Goal: Task Accomplishment & Management: Manage account settings

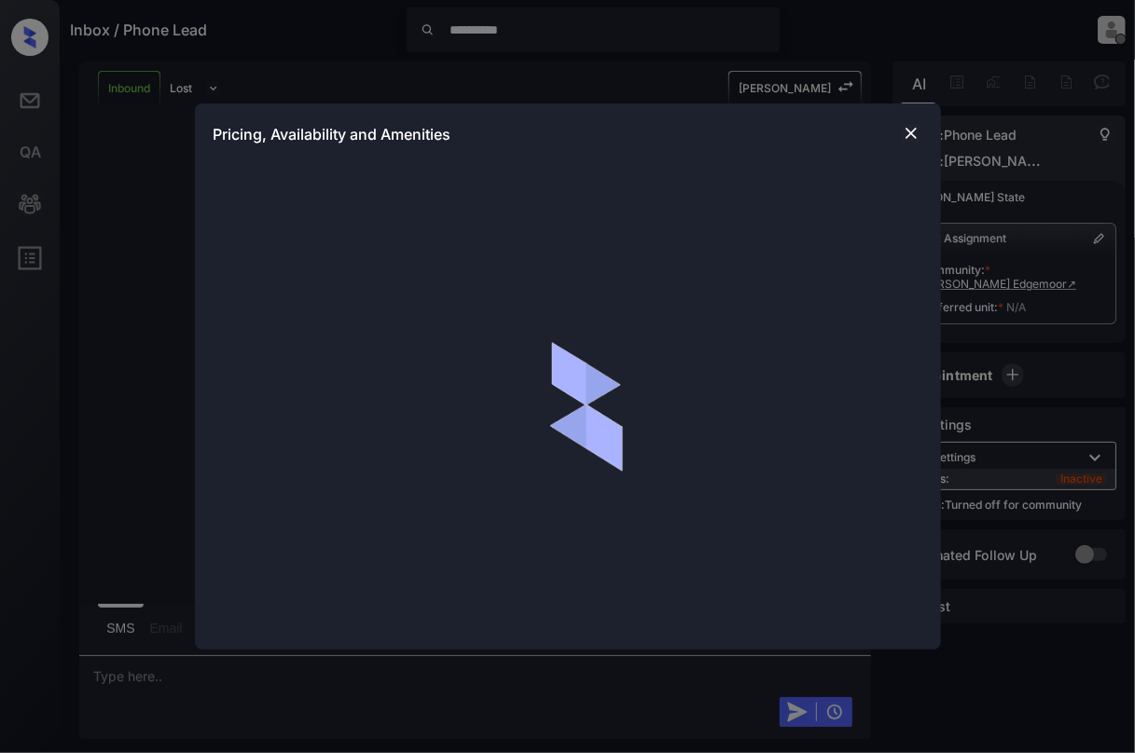
scroll to position [188, 0]
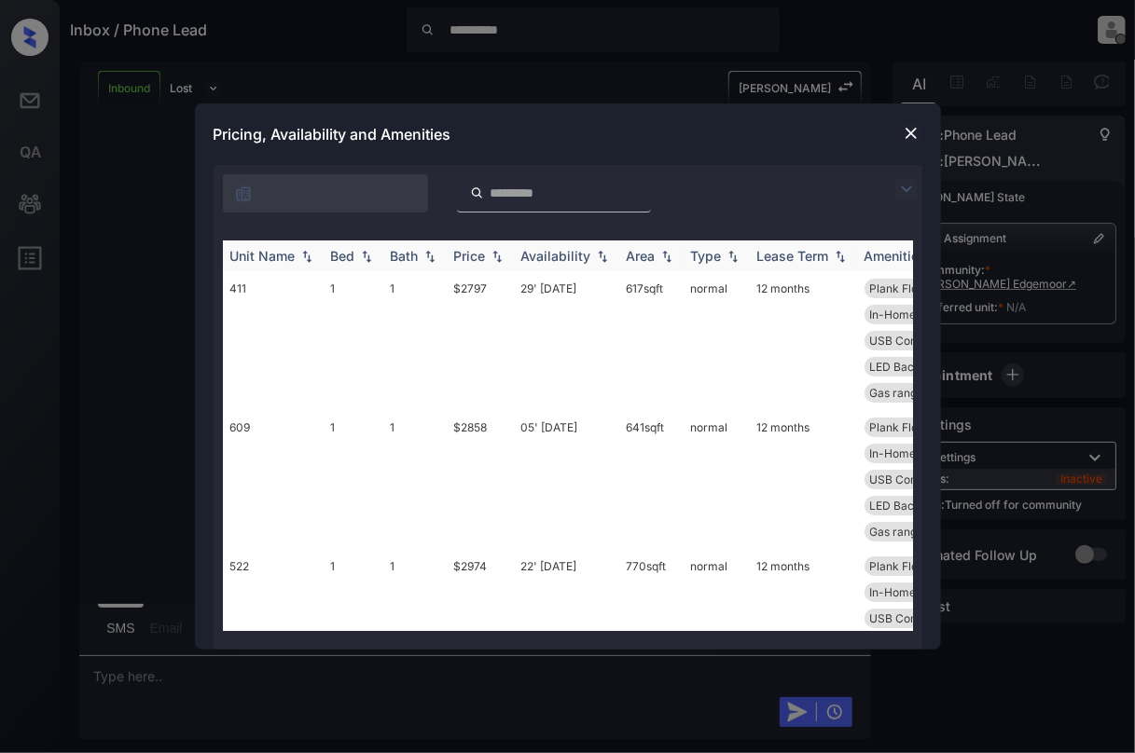
click at [371, 248] on div "Bed" at bounding box center [353, 256] width 45 height 16
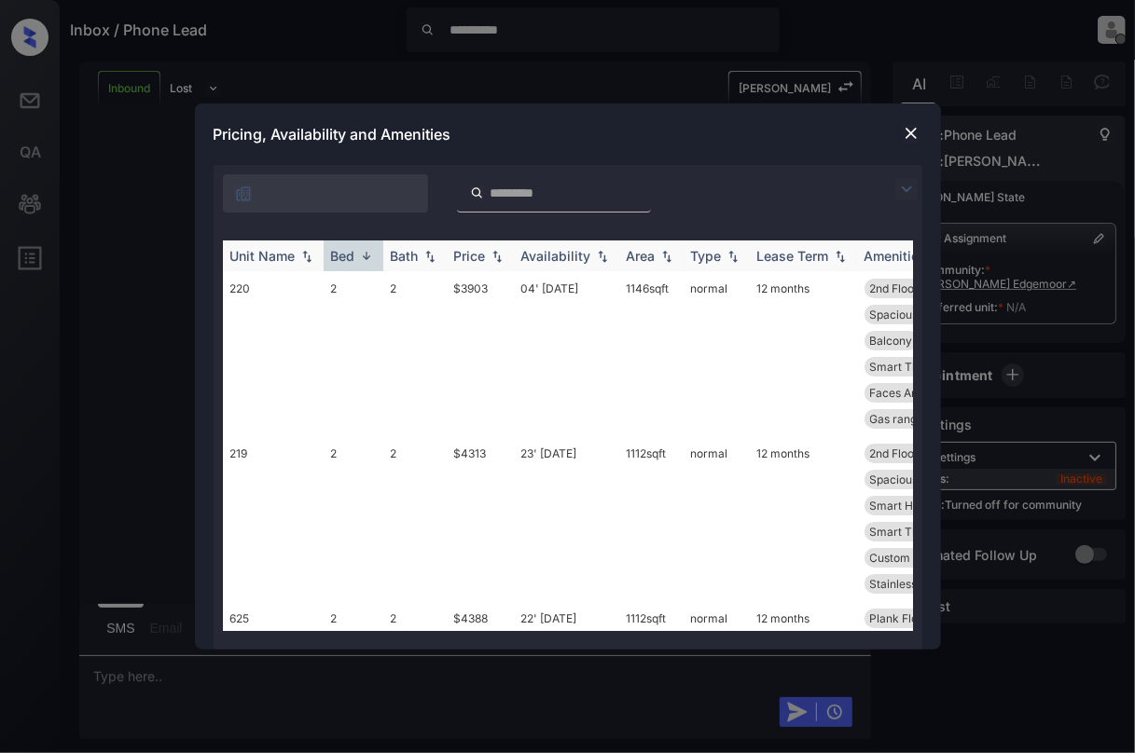
click at [364, 248] on div "Bed" at bounding box center [353, 256] width 45 height 16
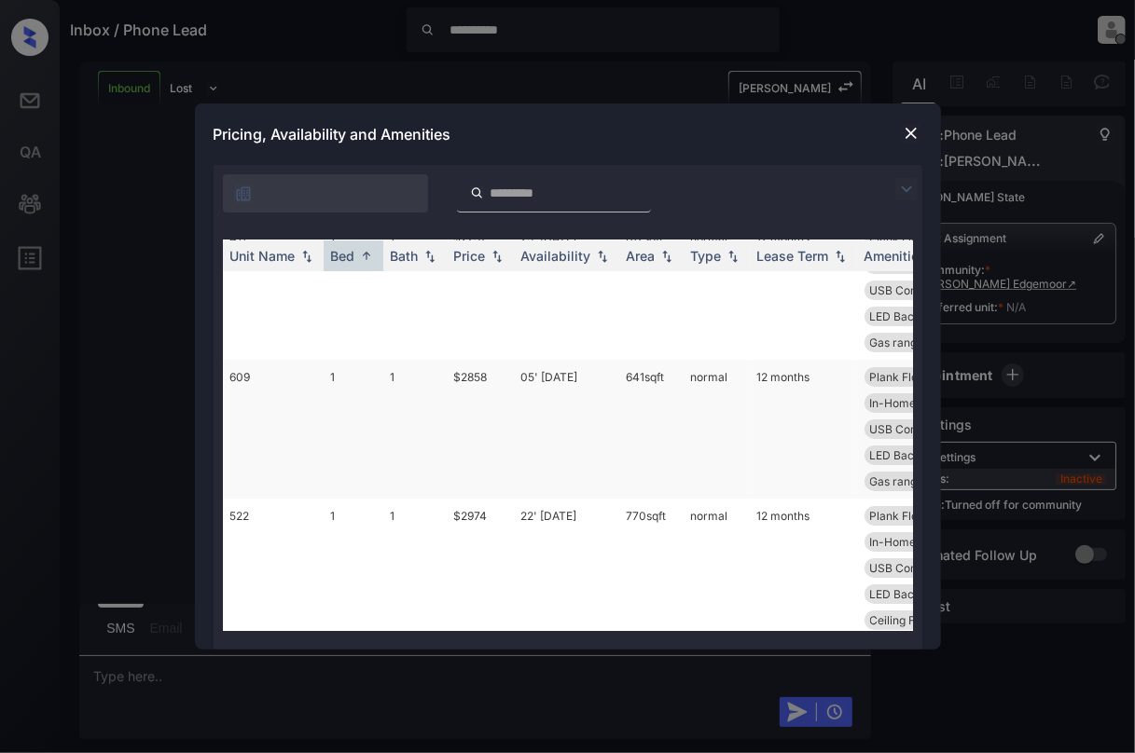
scroll to position [0, 0]
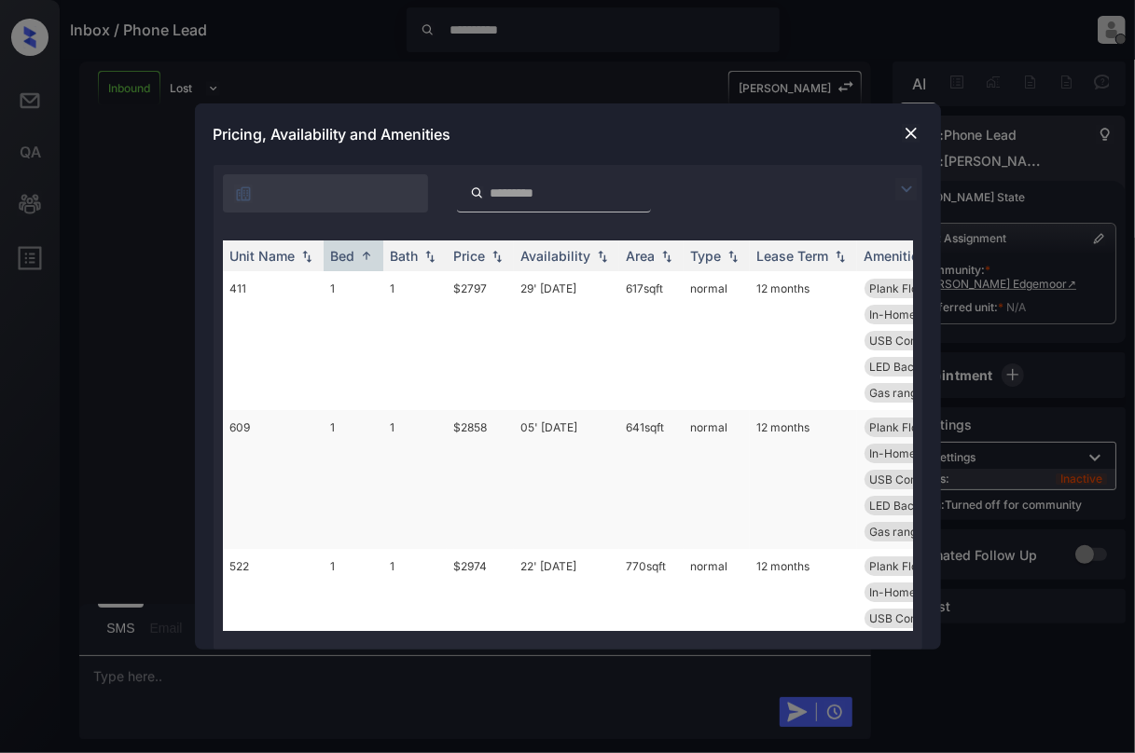
click at [273, 440] on td "609" at bounding box center [273, 479] width 101 height 139
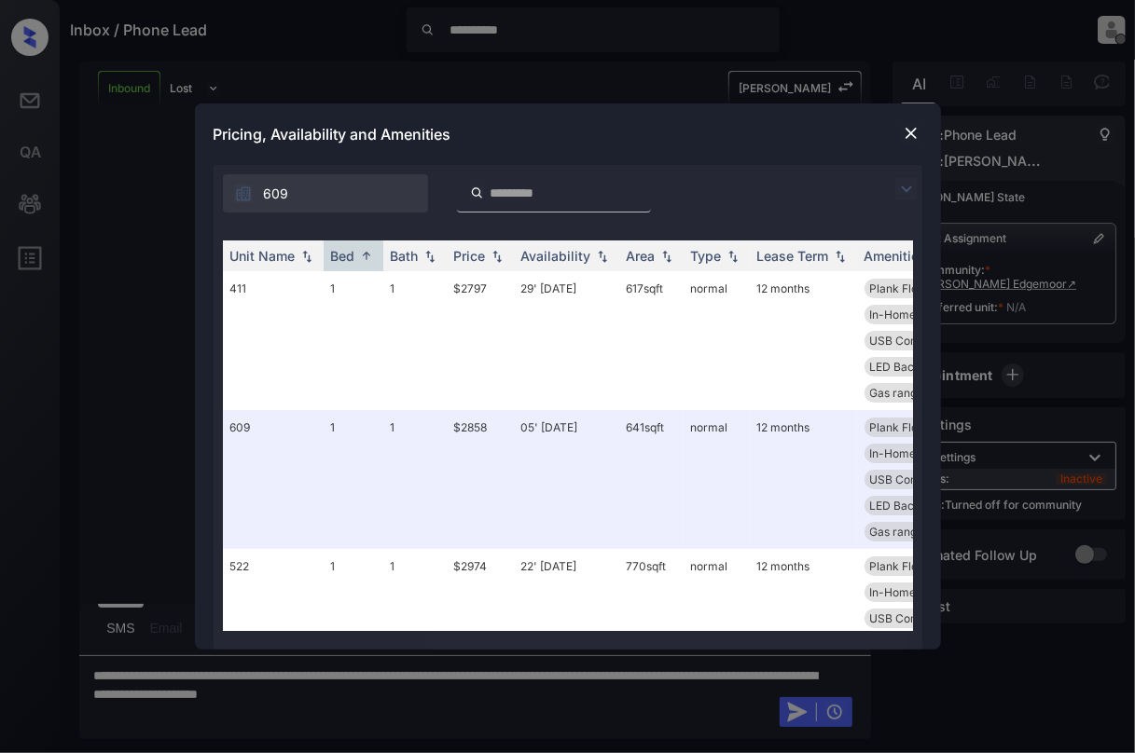
click at [917, 138] on img at bounding box center [910, 133] width 19 height 19
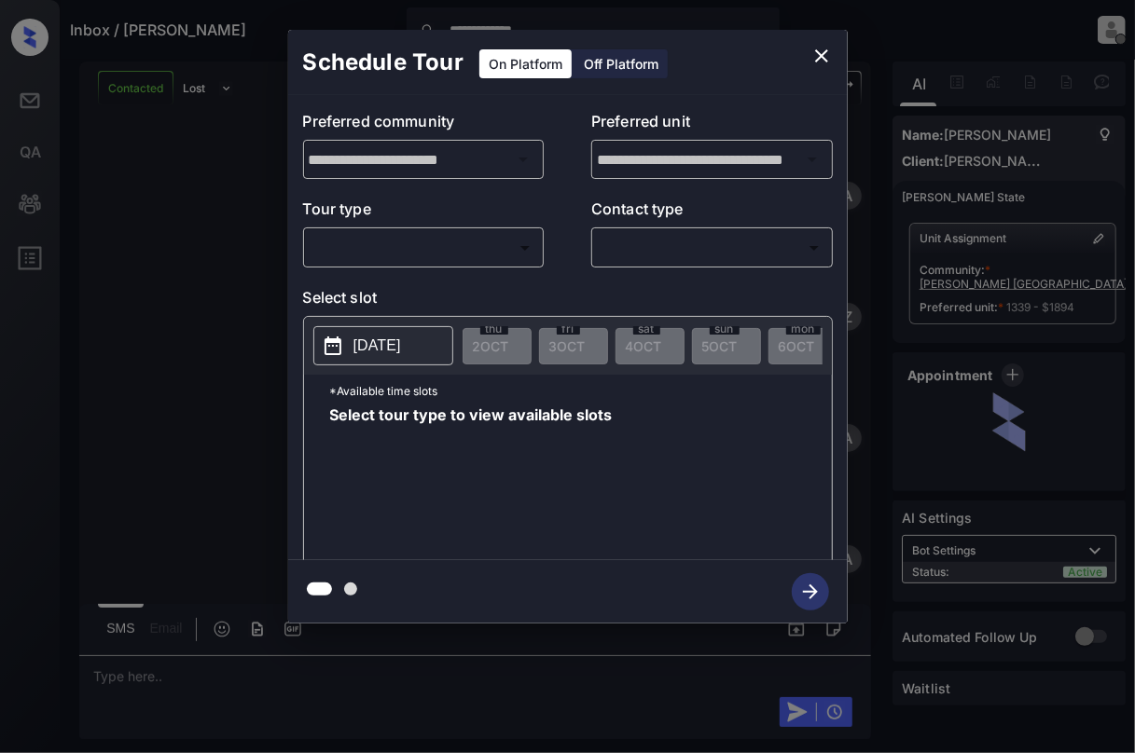
scroll to position [6881, 0]
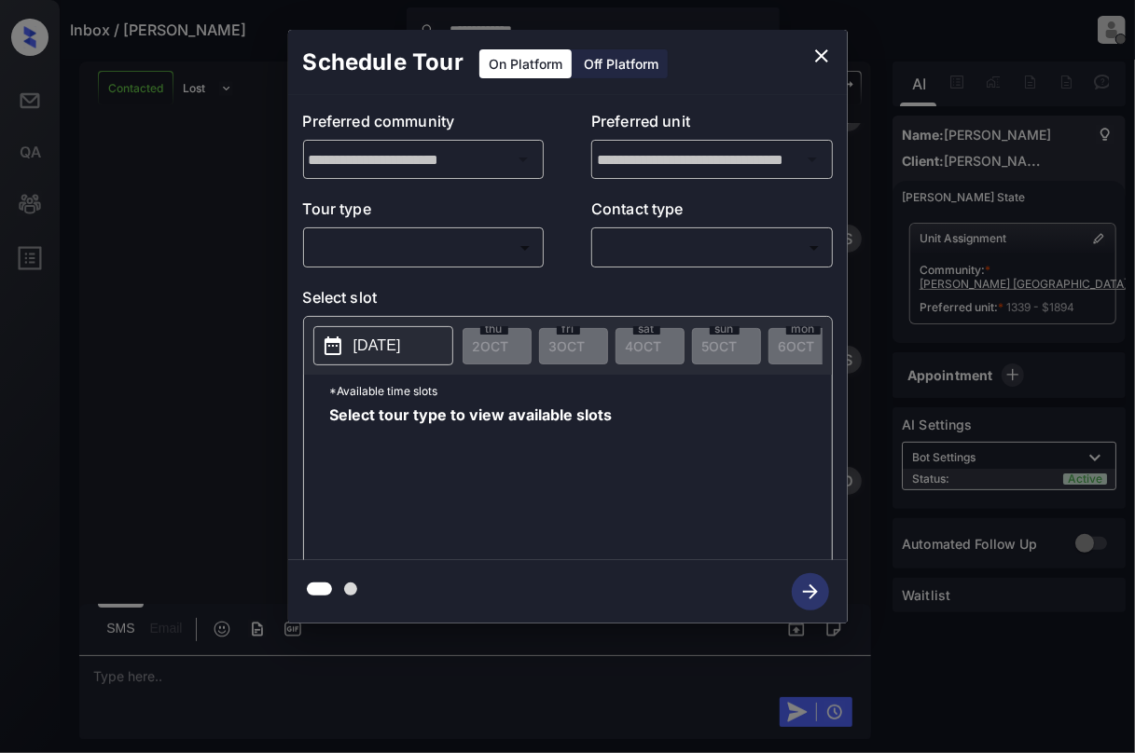
click at [408, 251] on body "**********" at bounding box center [567, 376] width 1135 height 753
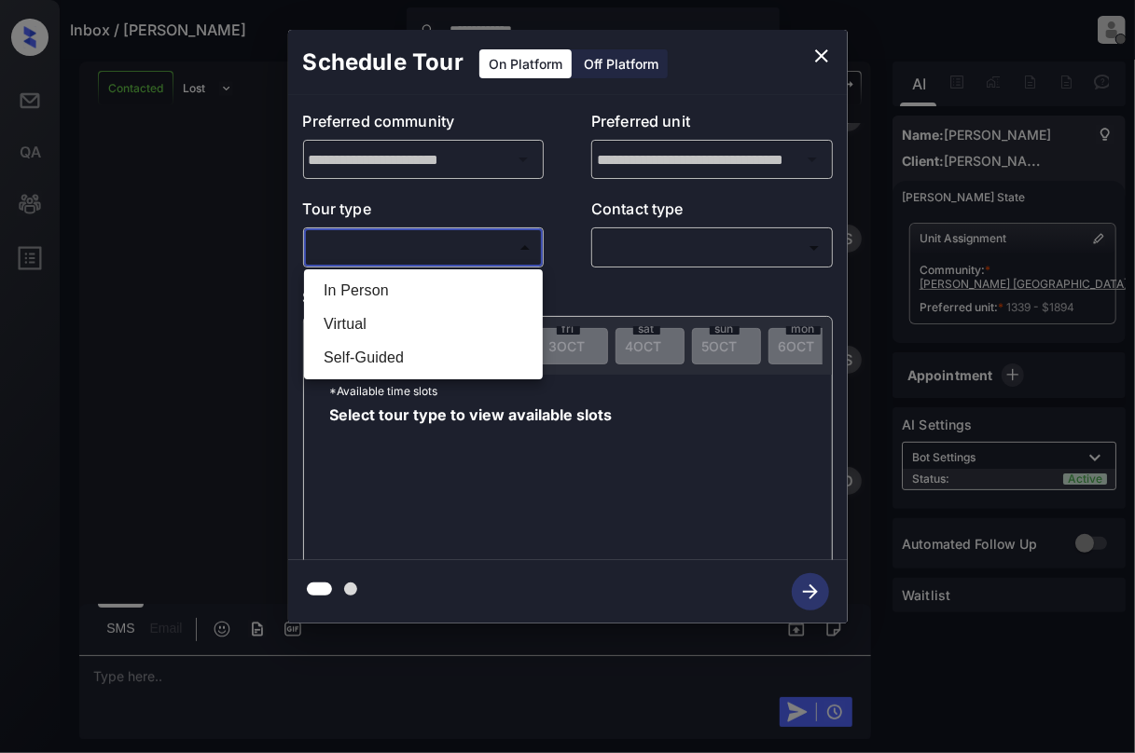
click at [396, 292] on li "In Person" at bounding box center [423, 291] width 229 height 34
type input "********"
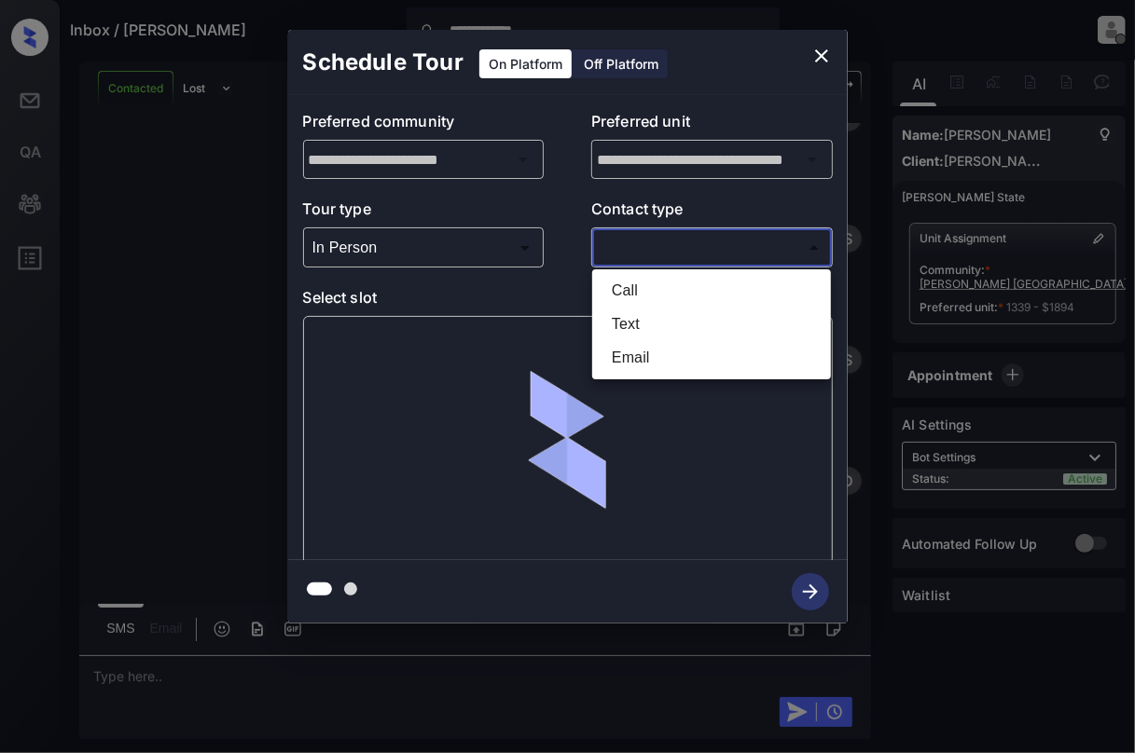
click at [699, 261] on body "**********" at bounding box center [567, 376] width 1135 height 753
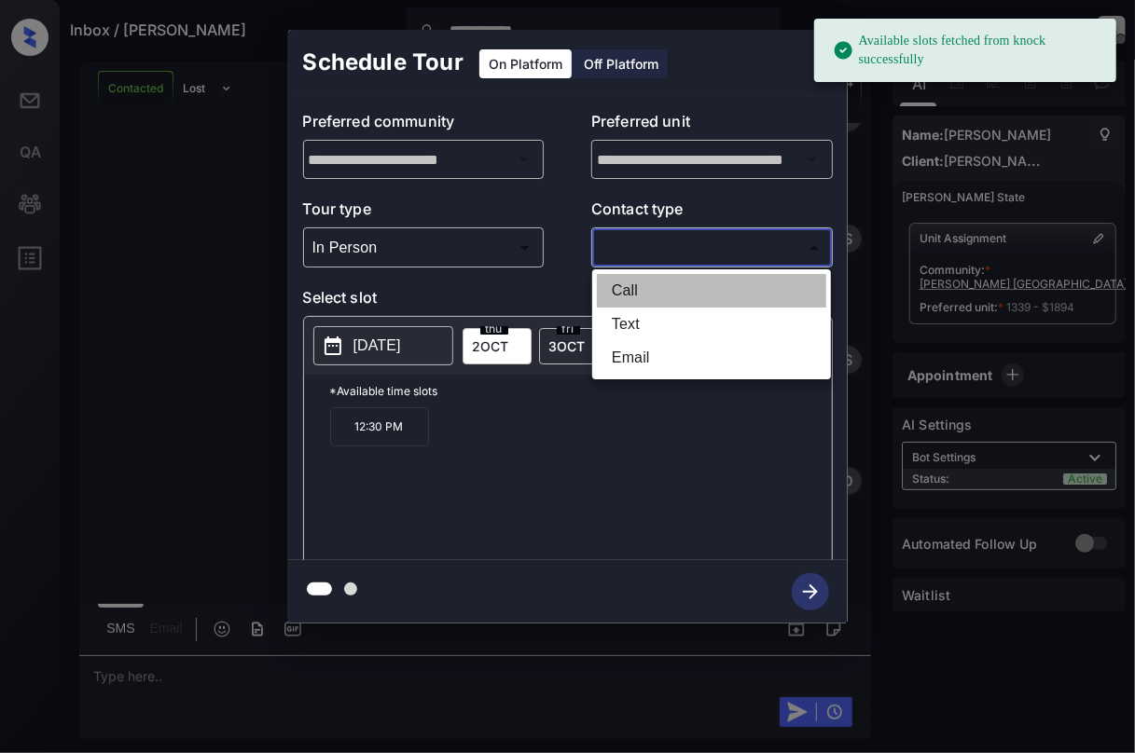
click at [649, 289] on li "Call" at bounding box center [711, 291] width 229 height 34
type input "****"
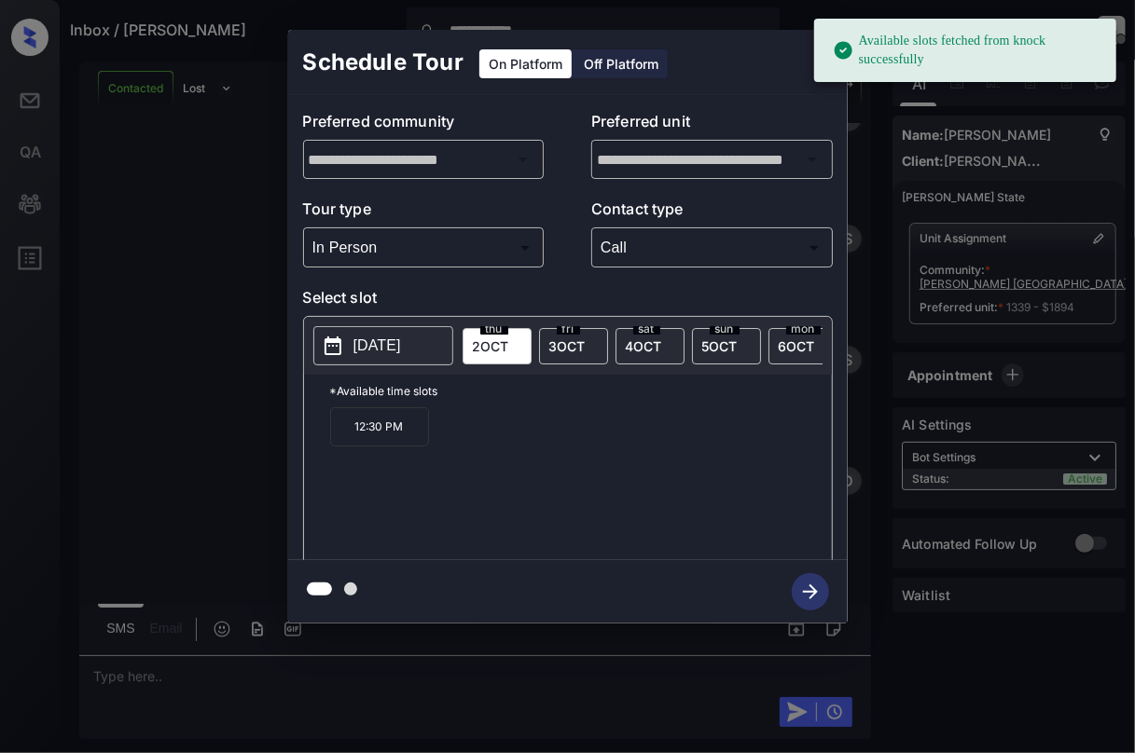
click at [370, 344] on p "2025-10-02" at bounding box center [377, 346] width 48 height 22
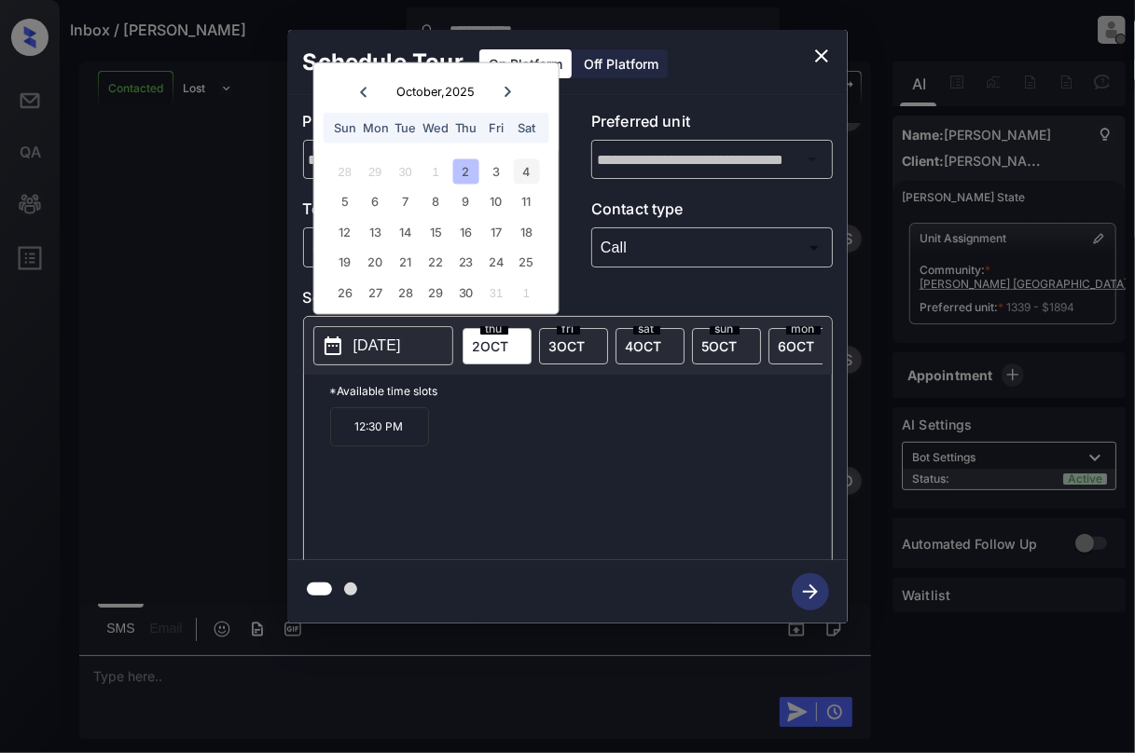
click at [530, 172] on div "4" at bounding box center [526, 170] width 25 height 25
click at [479, 442] on p "3:30 PM" at bounding box center [487, 426] width 99 height 39
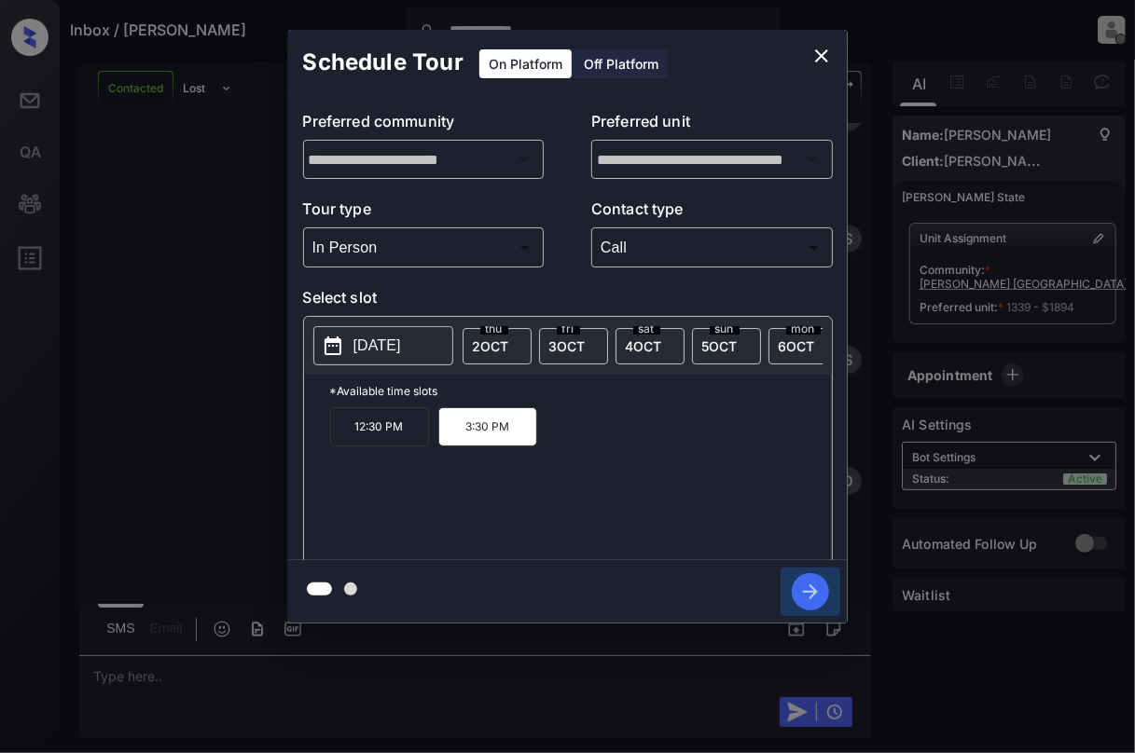
click at [806, 584] on icon "button" at bounding box center [809, 591] width 37 height 37
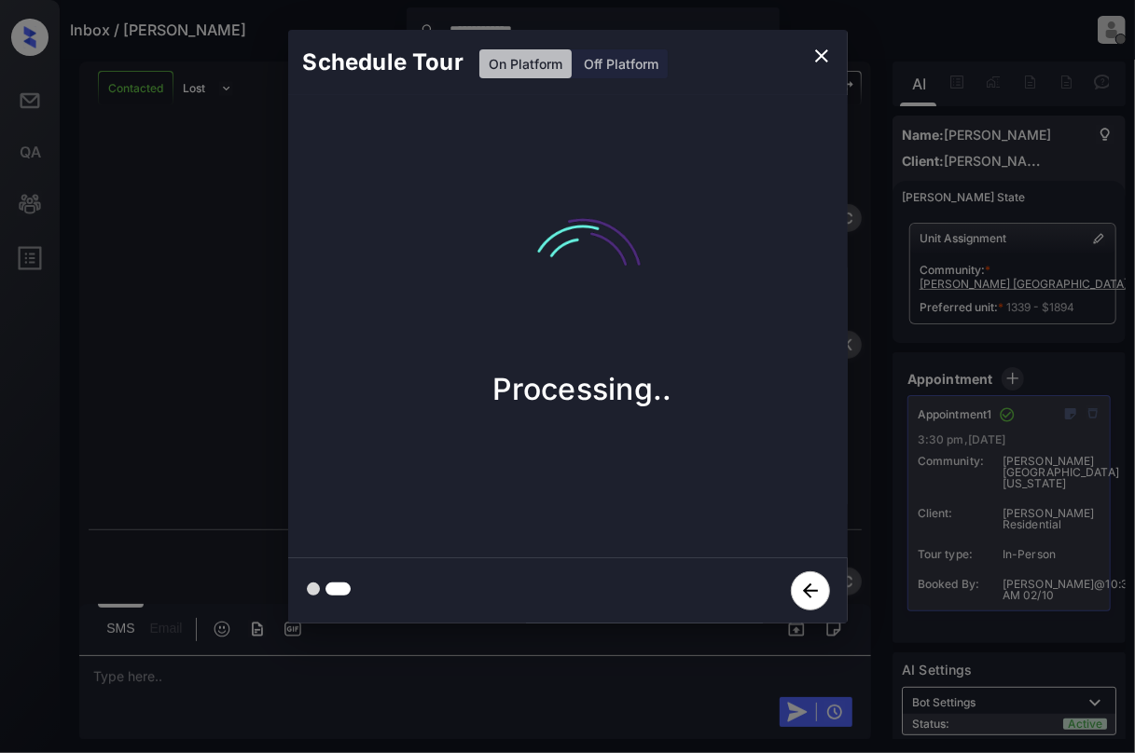
scroll to position [7654, 0]
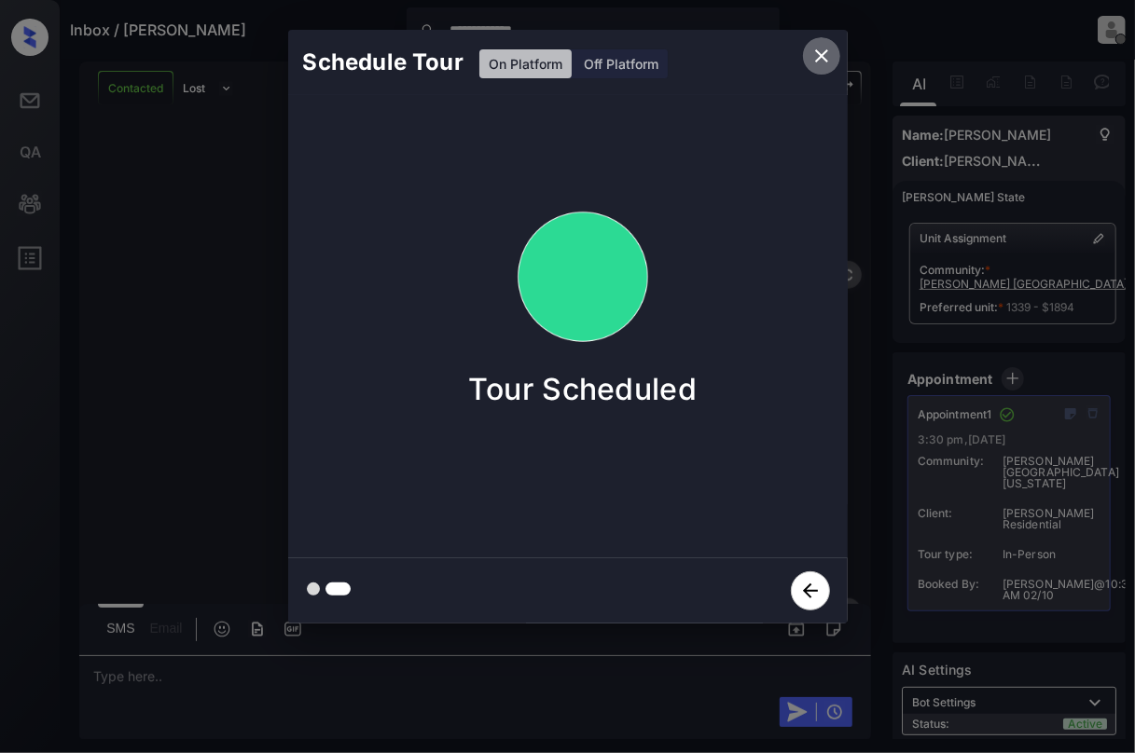
click at [819, 54] on icon "close" at bounding box center [821, 55] width 13 height 13
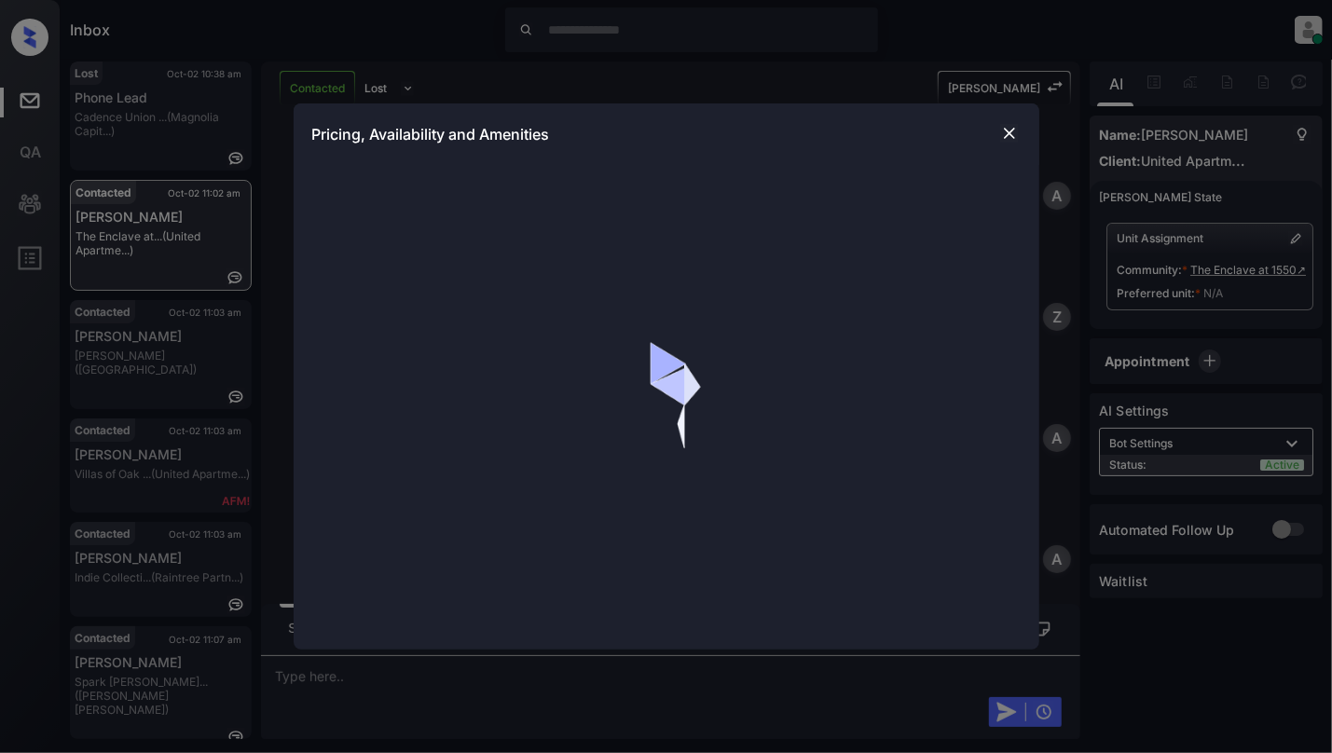
scroll to position [2636, 0]
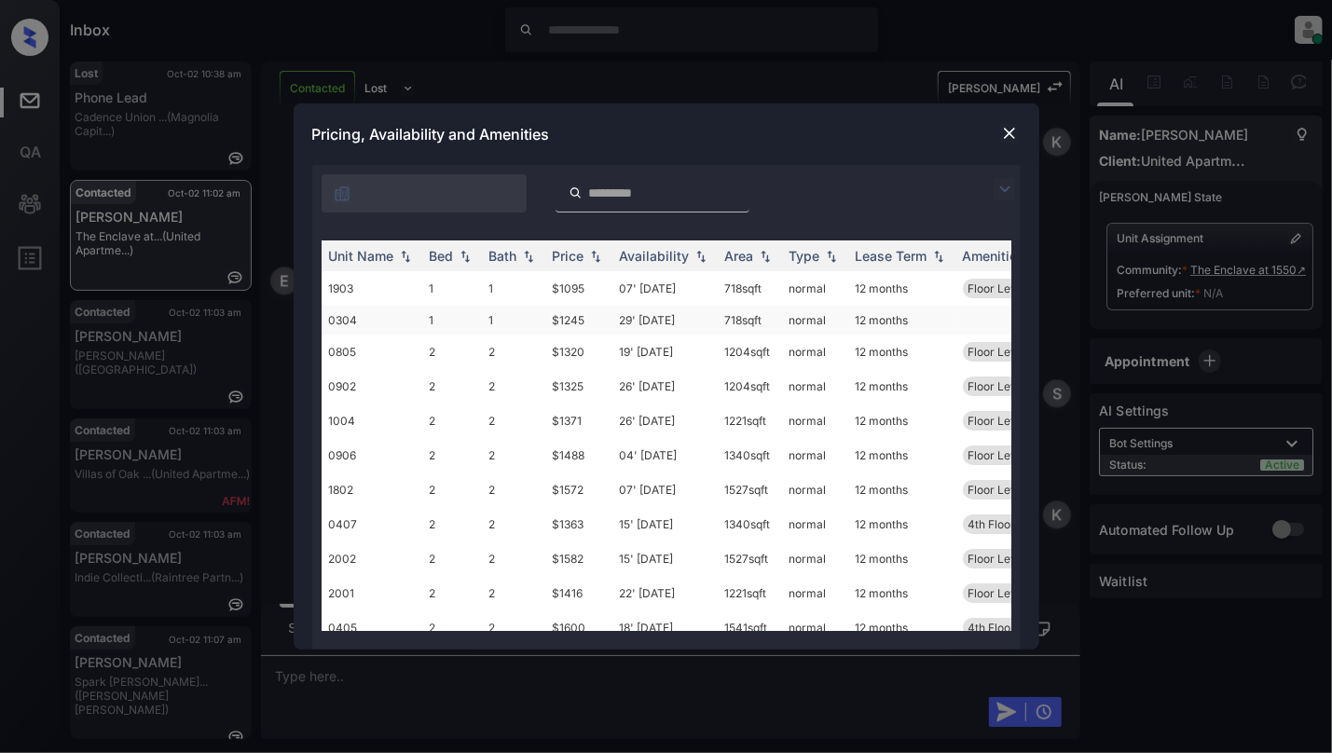
click at [384, 315] on td "0304" at bounding box center [372, 320] width 101 height 29
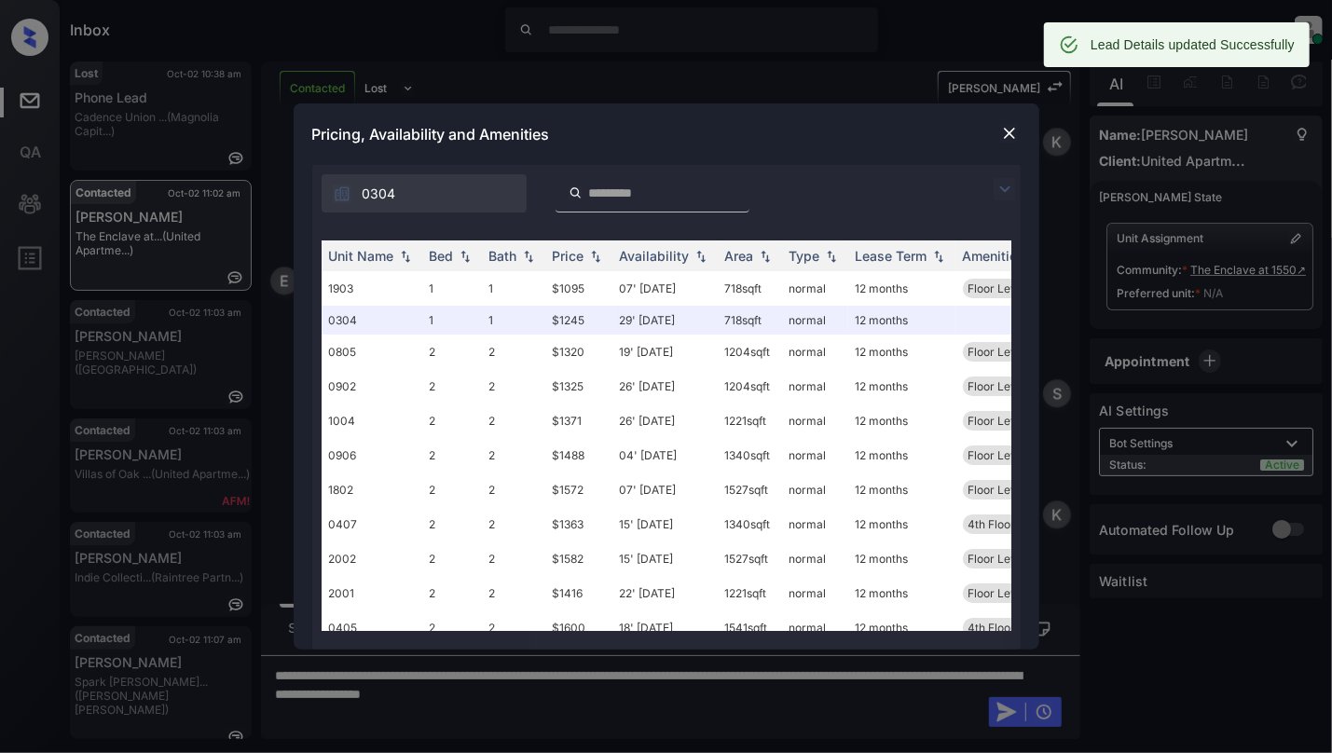
click at [1000, 132] on img at bounding box center [1009, 133] width 19 height 19
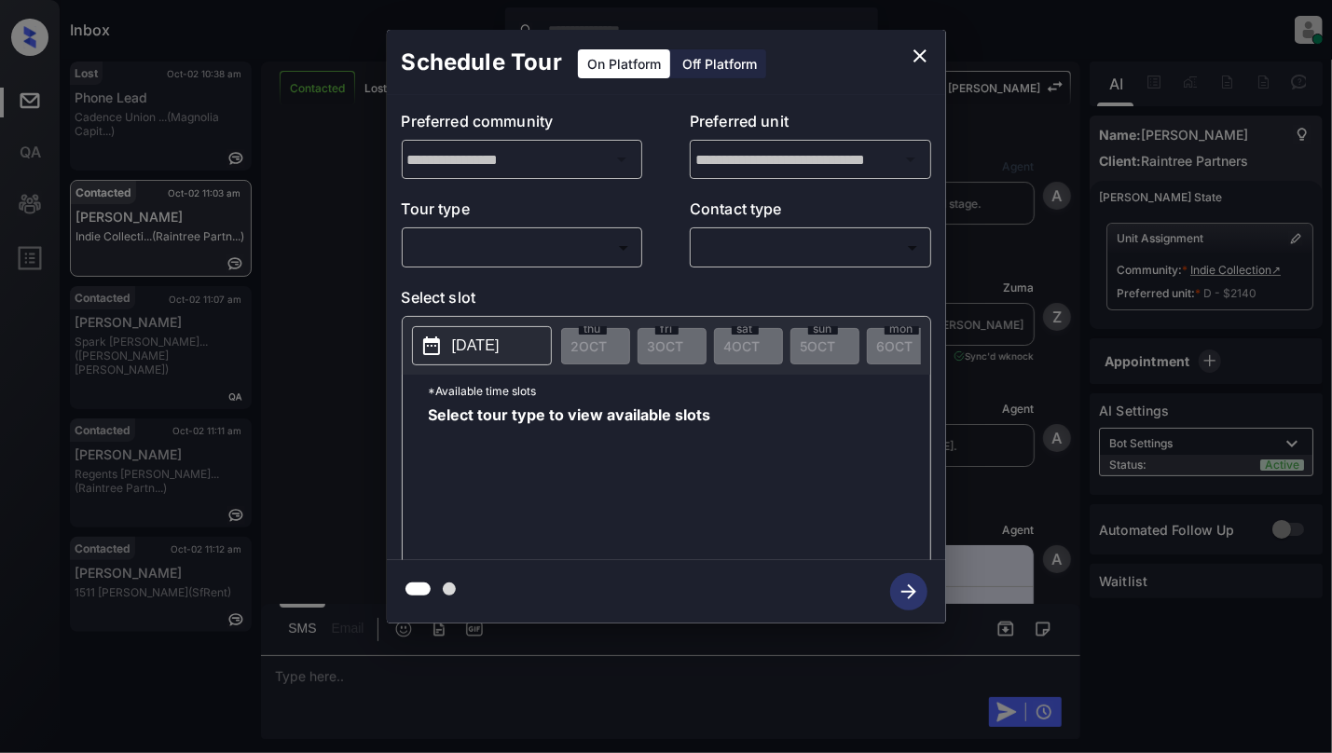
scroll to position [6050, 0]
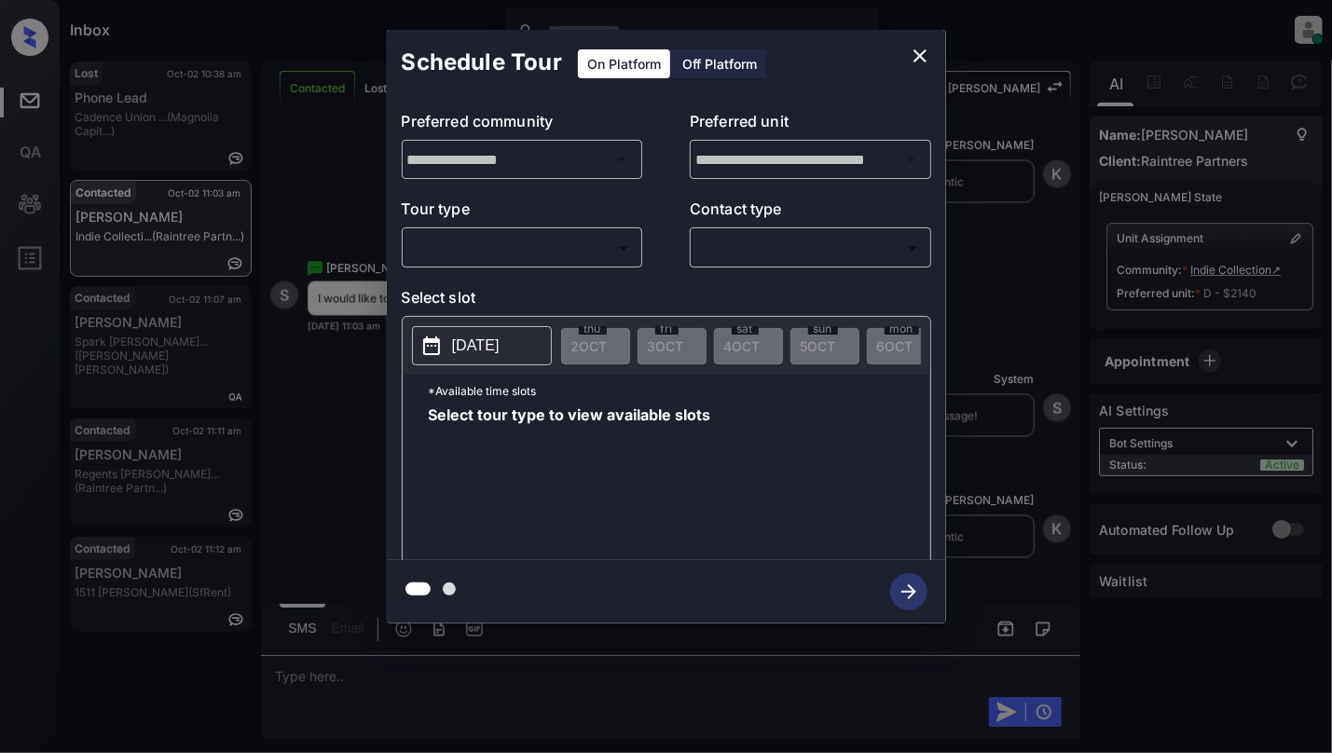
click at [463, 231] on div "​ ​" at bounding box center [522, 247] width 241 height 40
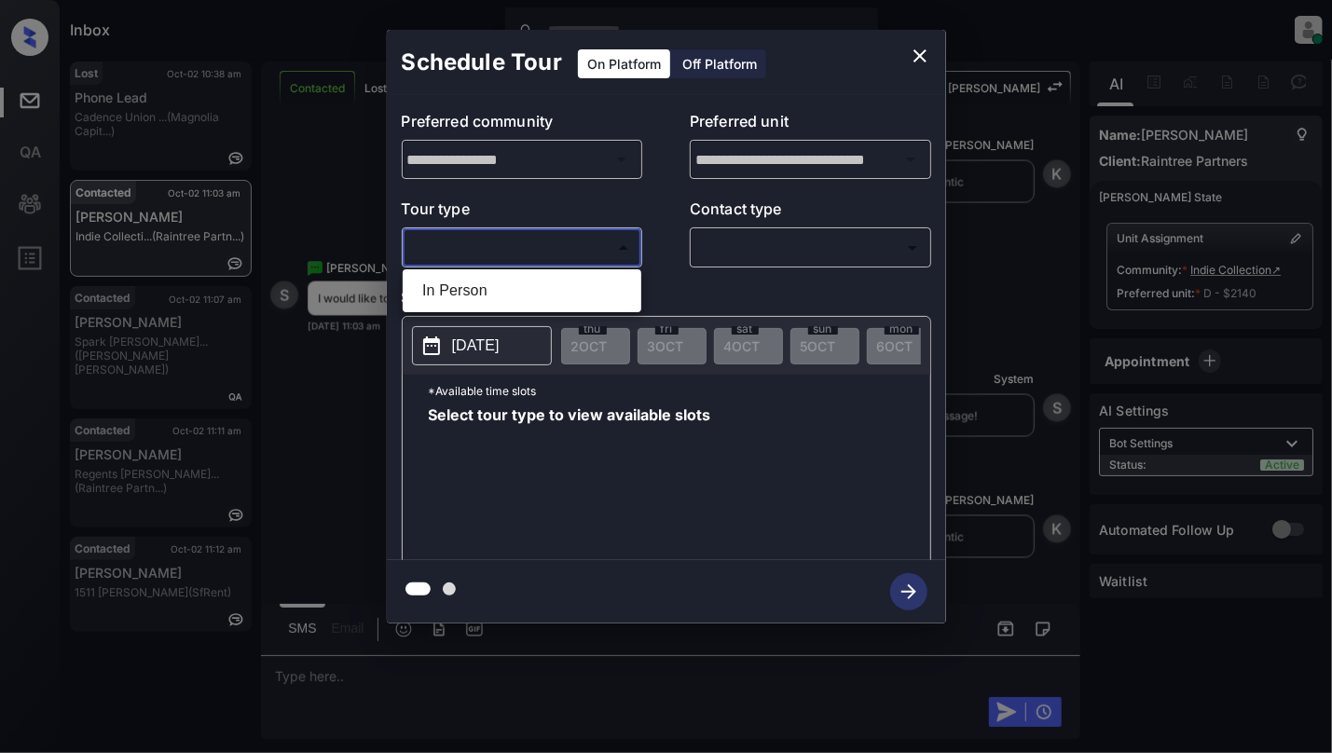
click at [474, 252] on body "Inbox Cynthia Montañez Online Set yourself offline Set yourself on break Profil…" at bounding box center [666, 376] width 1332 height 753
click at [462, 287] on li "In Person" at bounding box center [521, 291] width 229 height 34
type input "********"
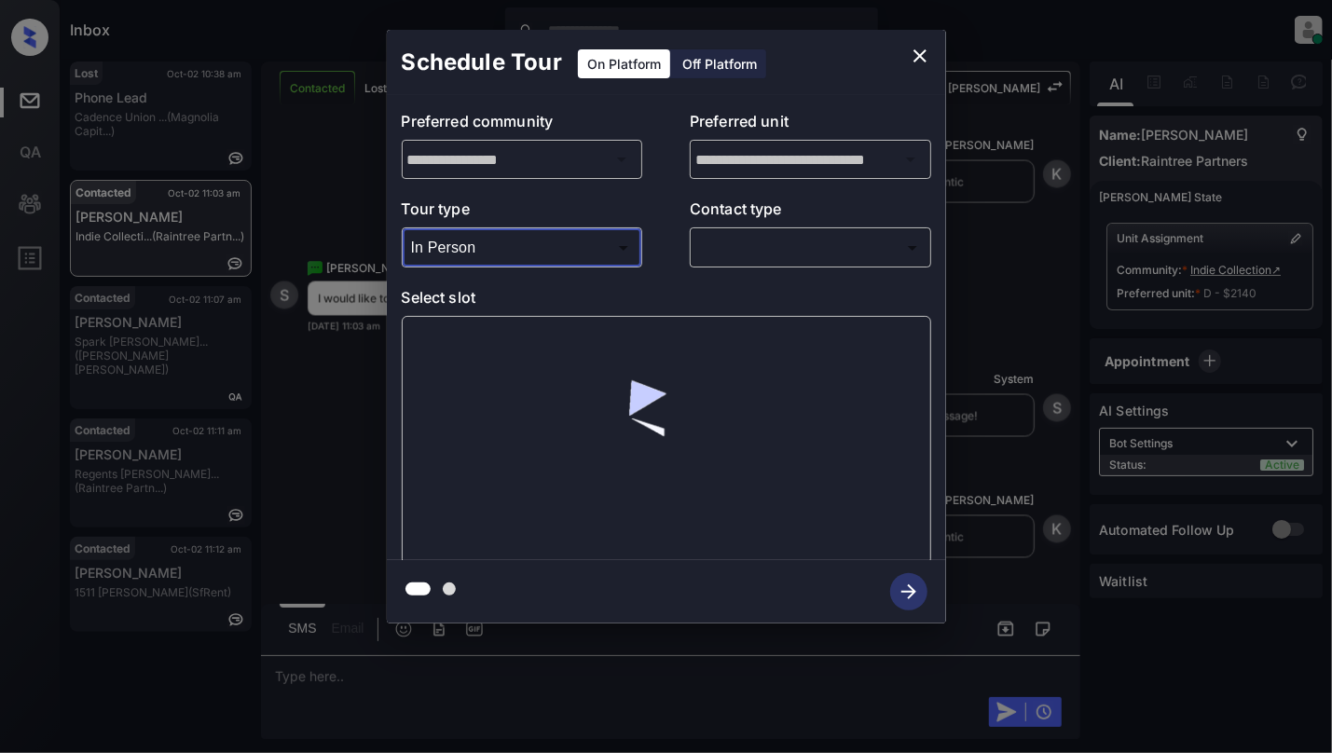
click at [765, 250] on body "Inbox Cynthia Montañez Online Set yourself offline Set yourself on break Profil…" at bounding box center [666, 376] width 1332 height 753
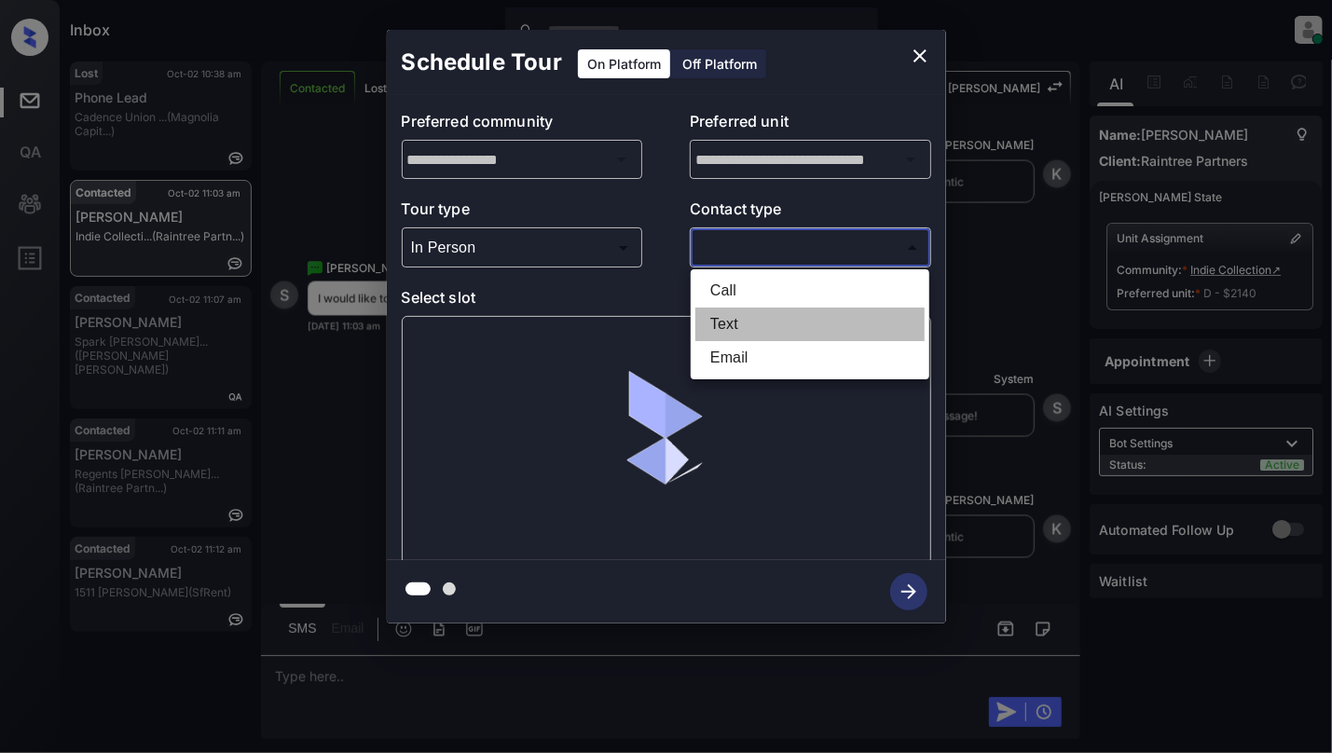
click at [736, 319] on li "Text" at bounding box center [809, 325] width 229 height 34
type input "****"
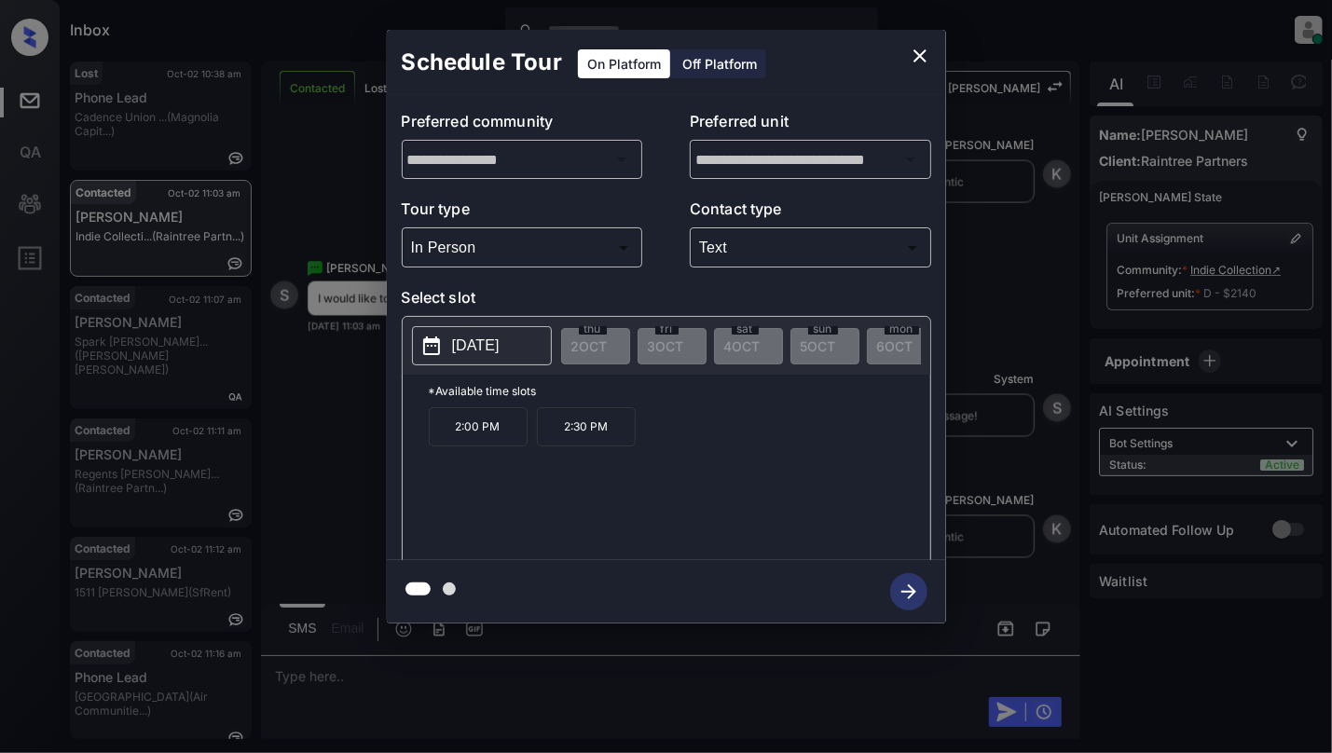
click at [915, 50] on icon "close" at bounding box center [920, 56] width 22 height 22
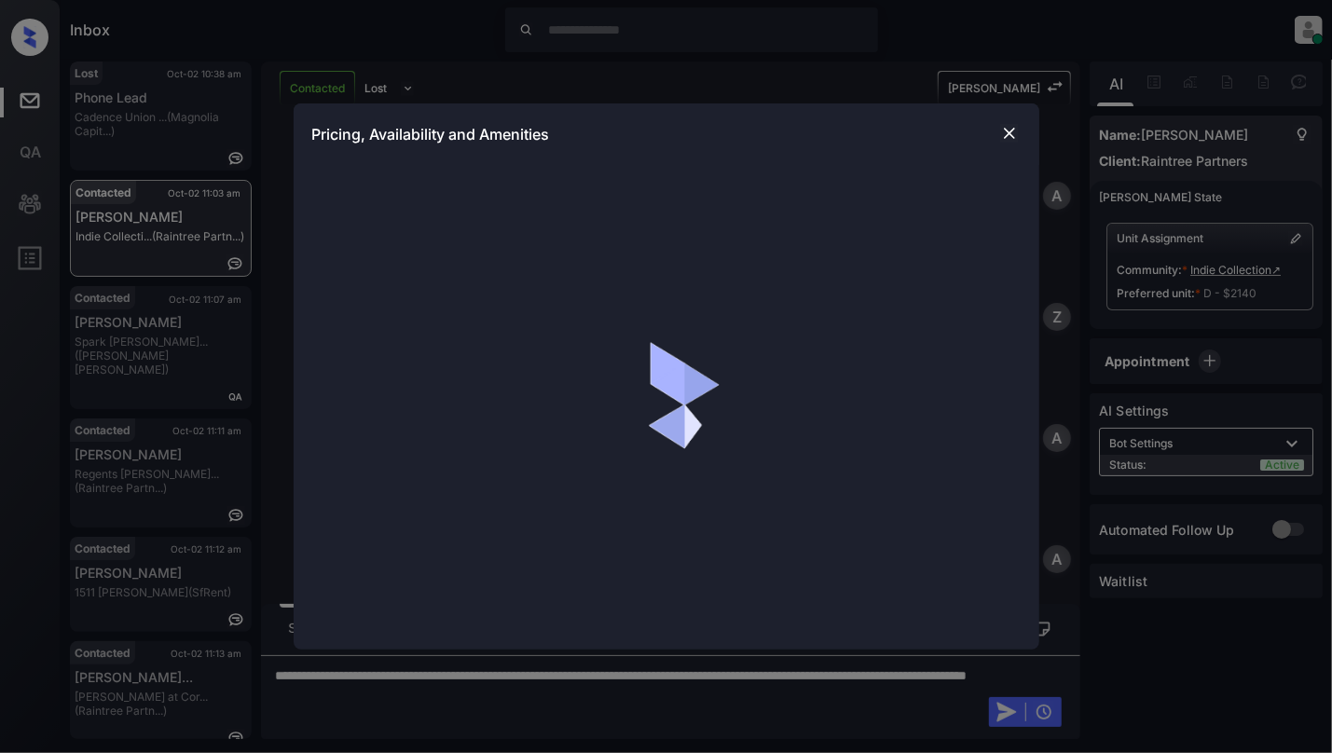
scroll to position [5677, 0]
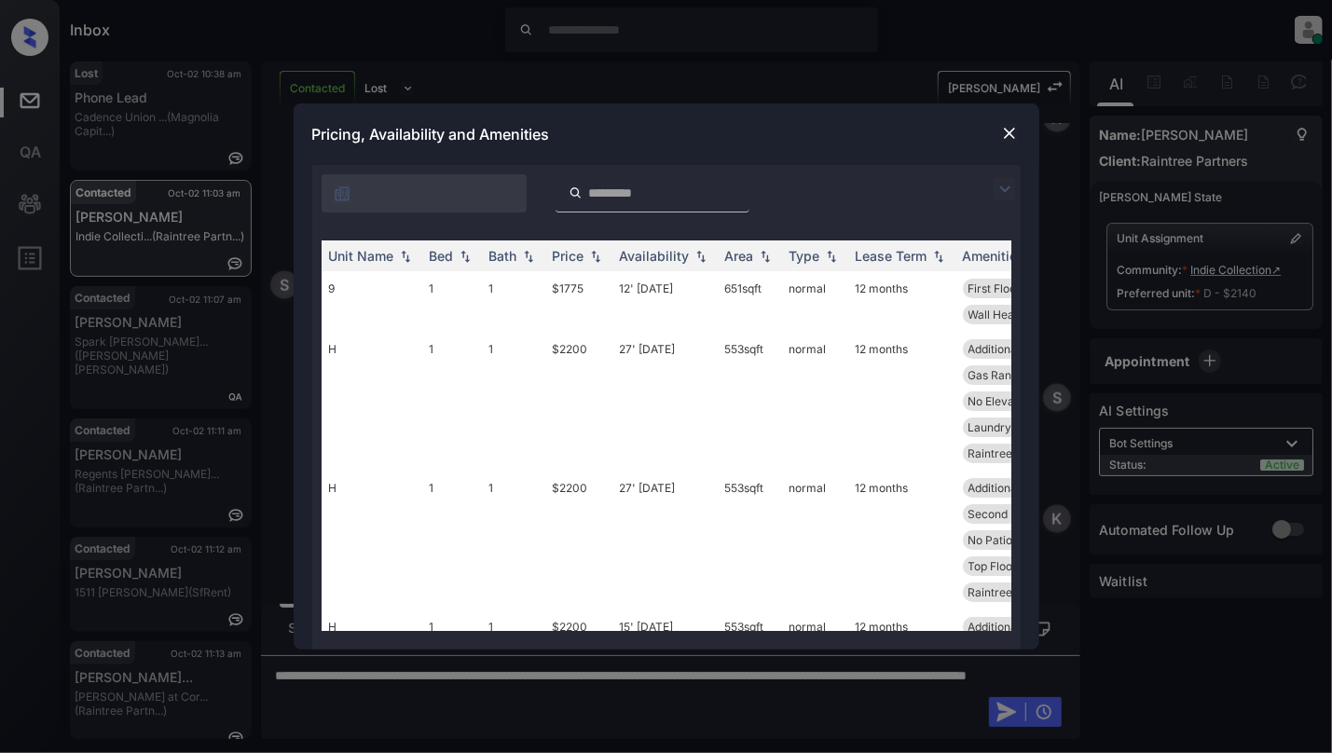
click at [628, 186] on input "search" at bounding box center [663, 194] width 153 height 16
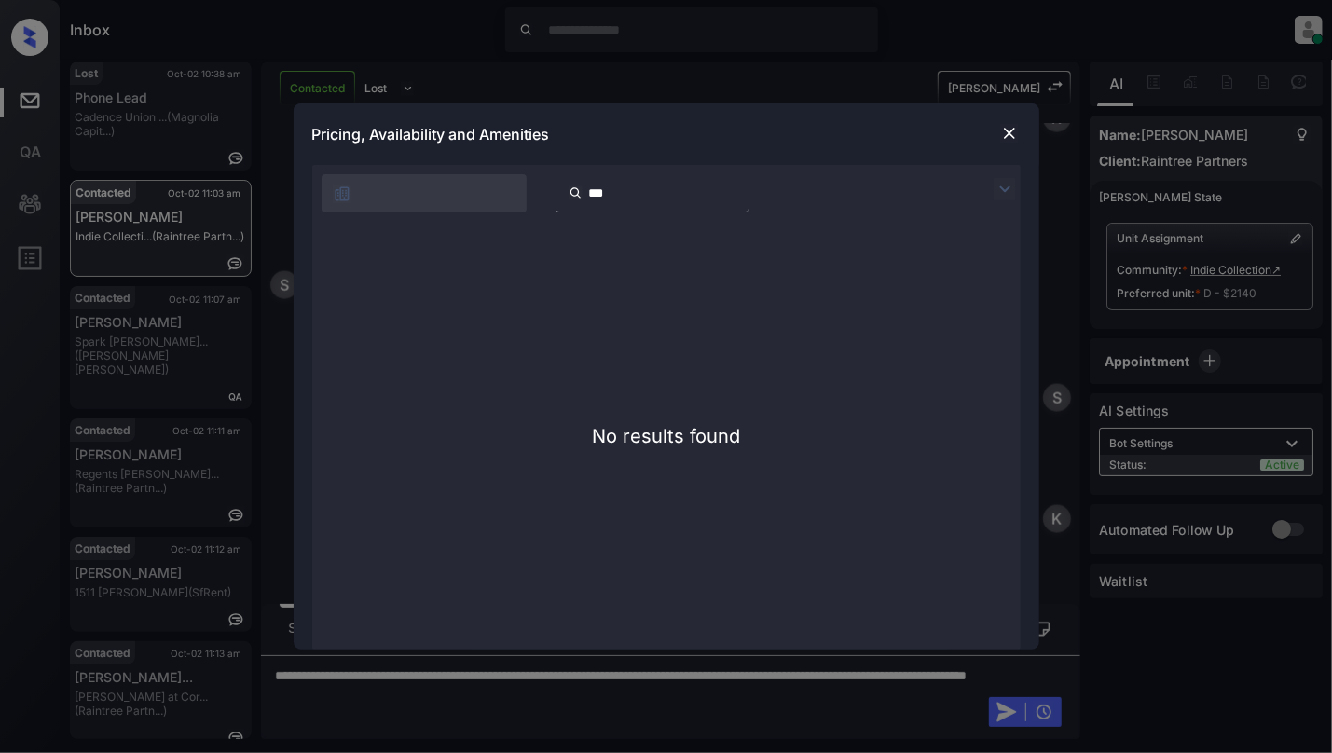
type input "***"
click at [1014, 131] on img at bounding box center [1009, 133] width 19 height 19
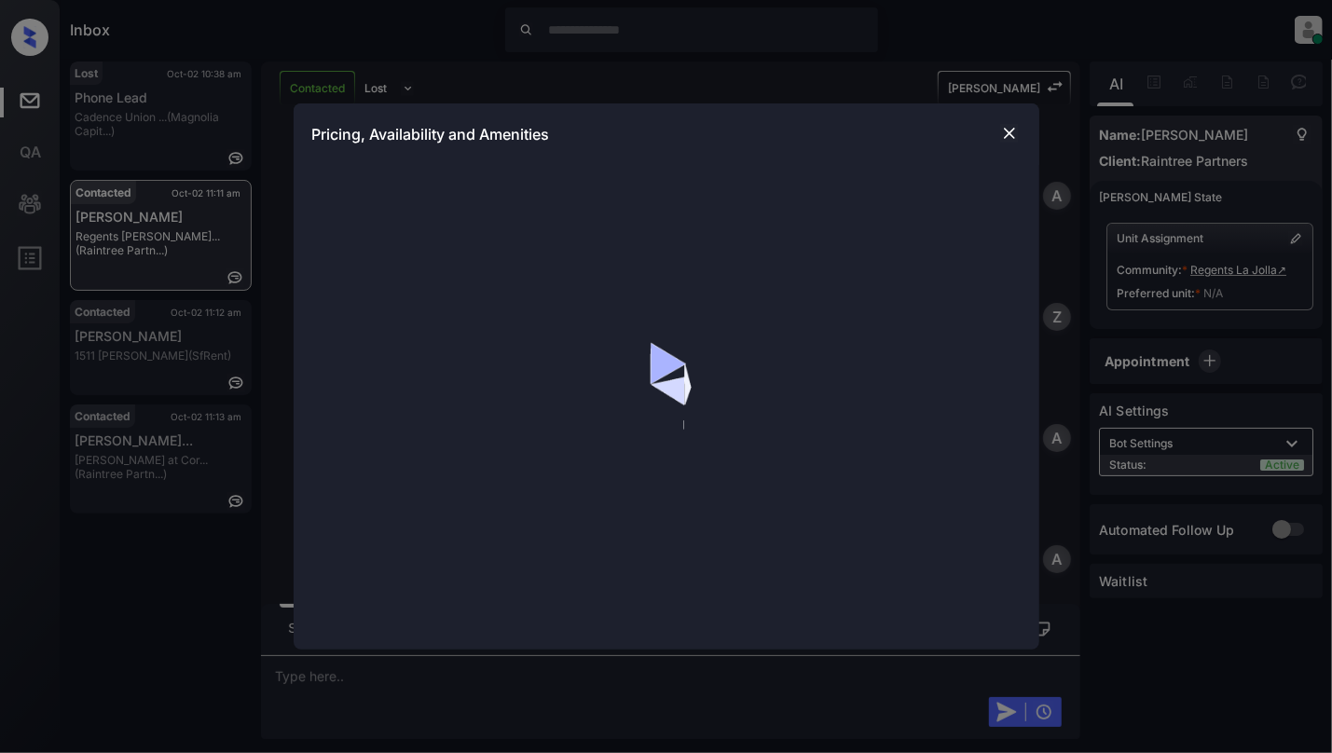
scroll to position [1168, 0]
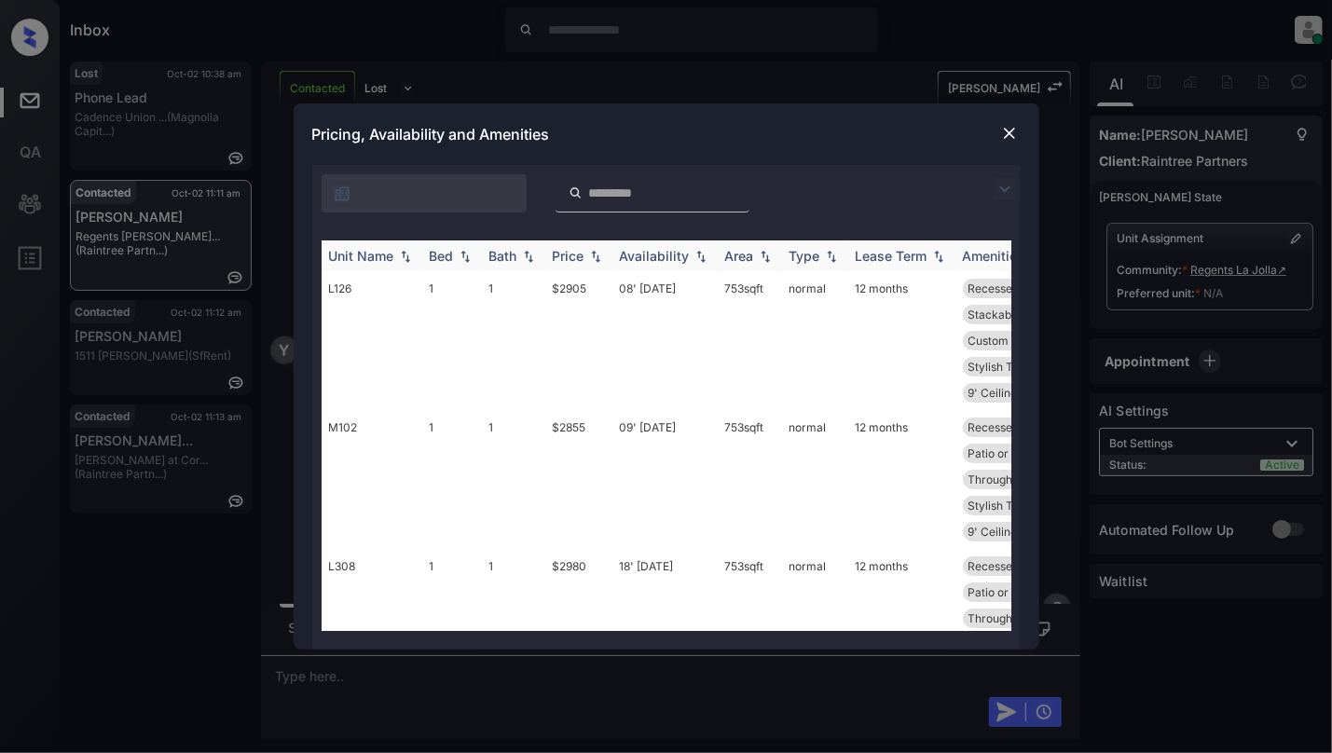
click at [460, 257] on img at bounding box center [465, 256] width 19 height 13
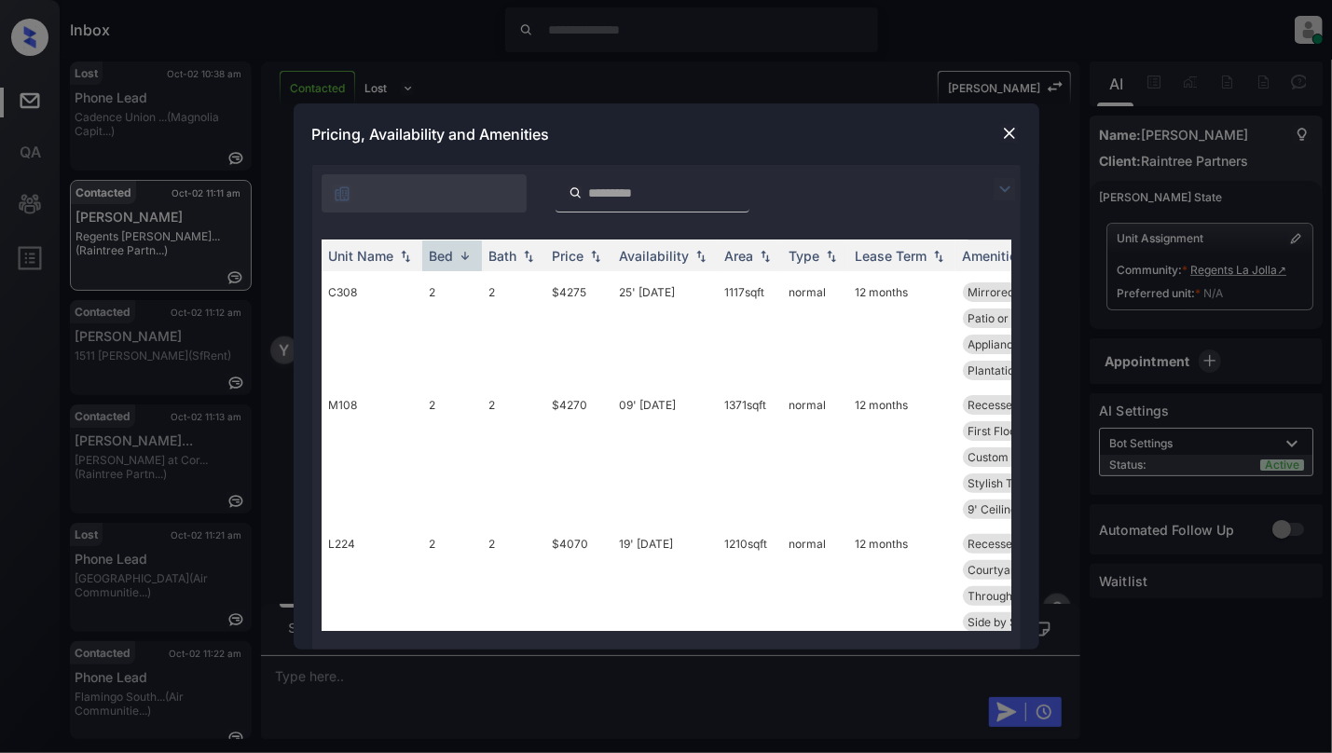
scroll to position [373, 0]
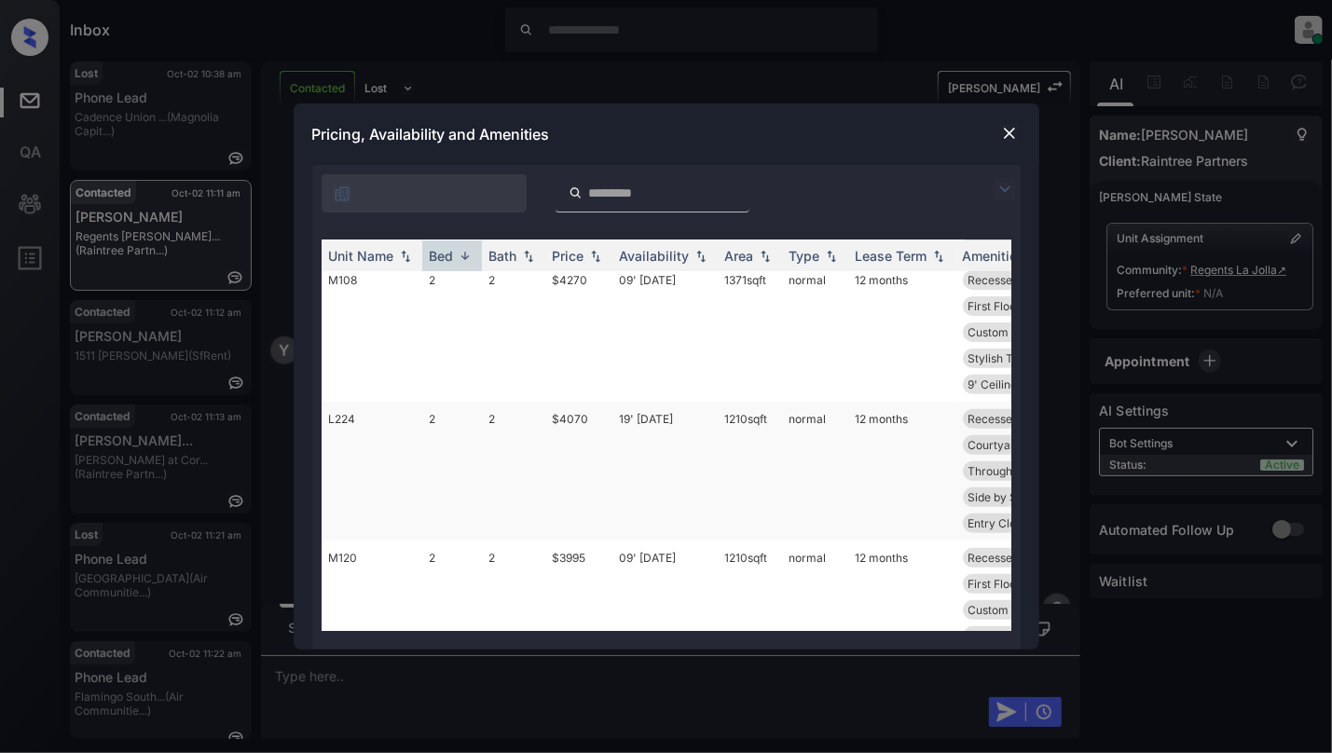
click at [522, 446] on td "2" at bounding box center [513, 471] width 63 height 139
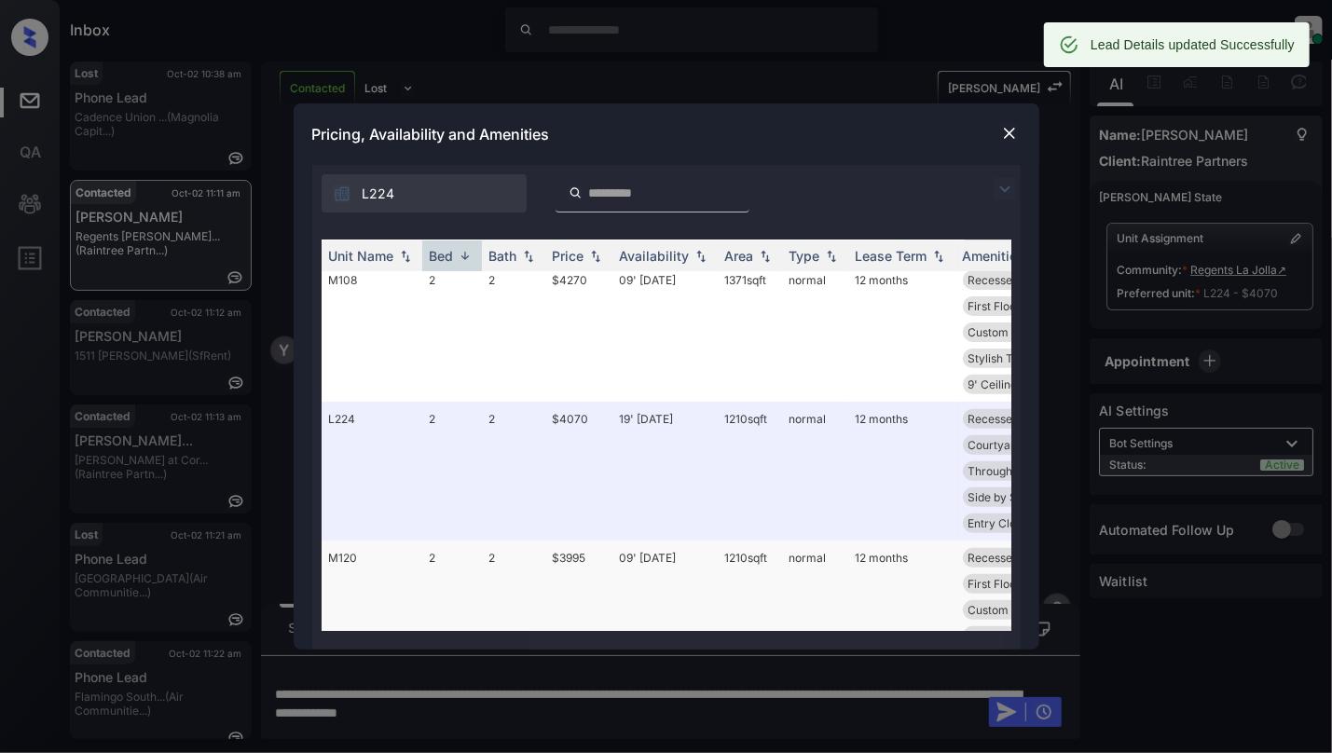
click at [423, 554] on td "2" at bounding box center [452, 610] width 60 height 139
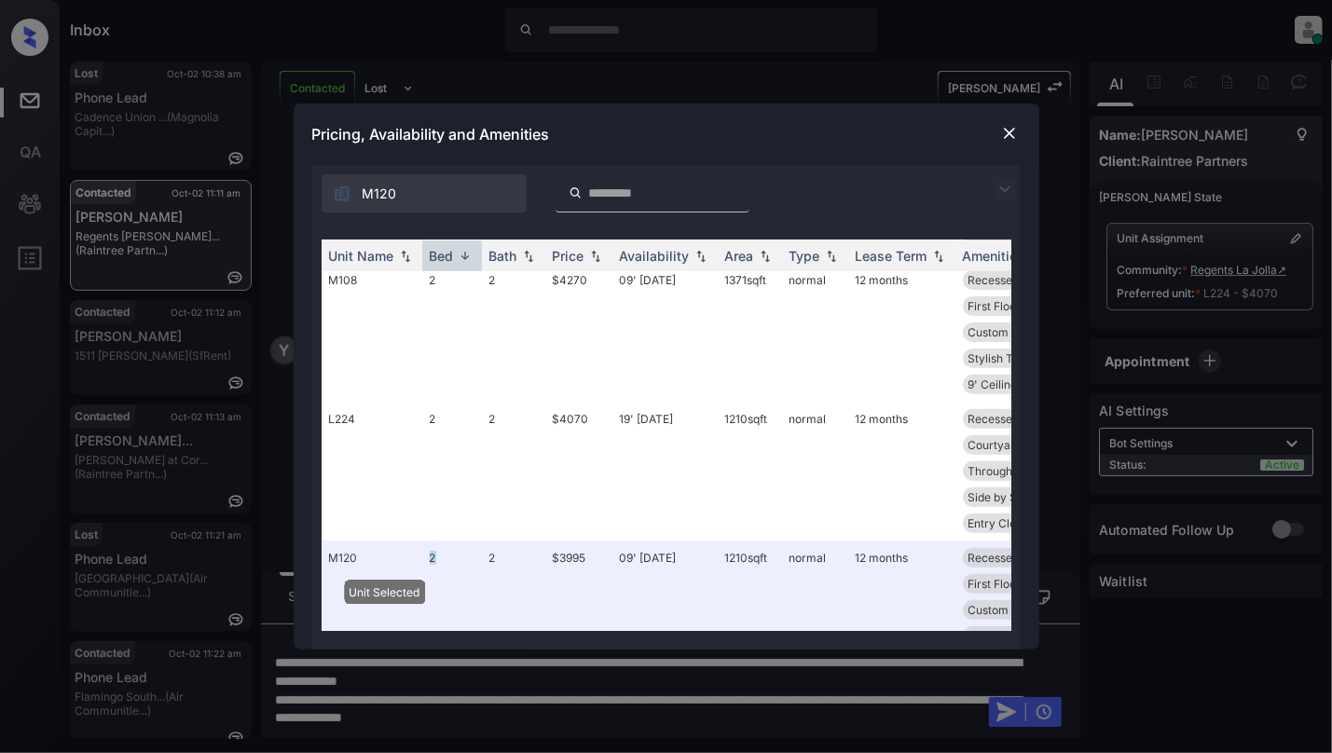
click at [1001, 127] on img at bounding box center [1009, 133] width 19 height 19
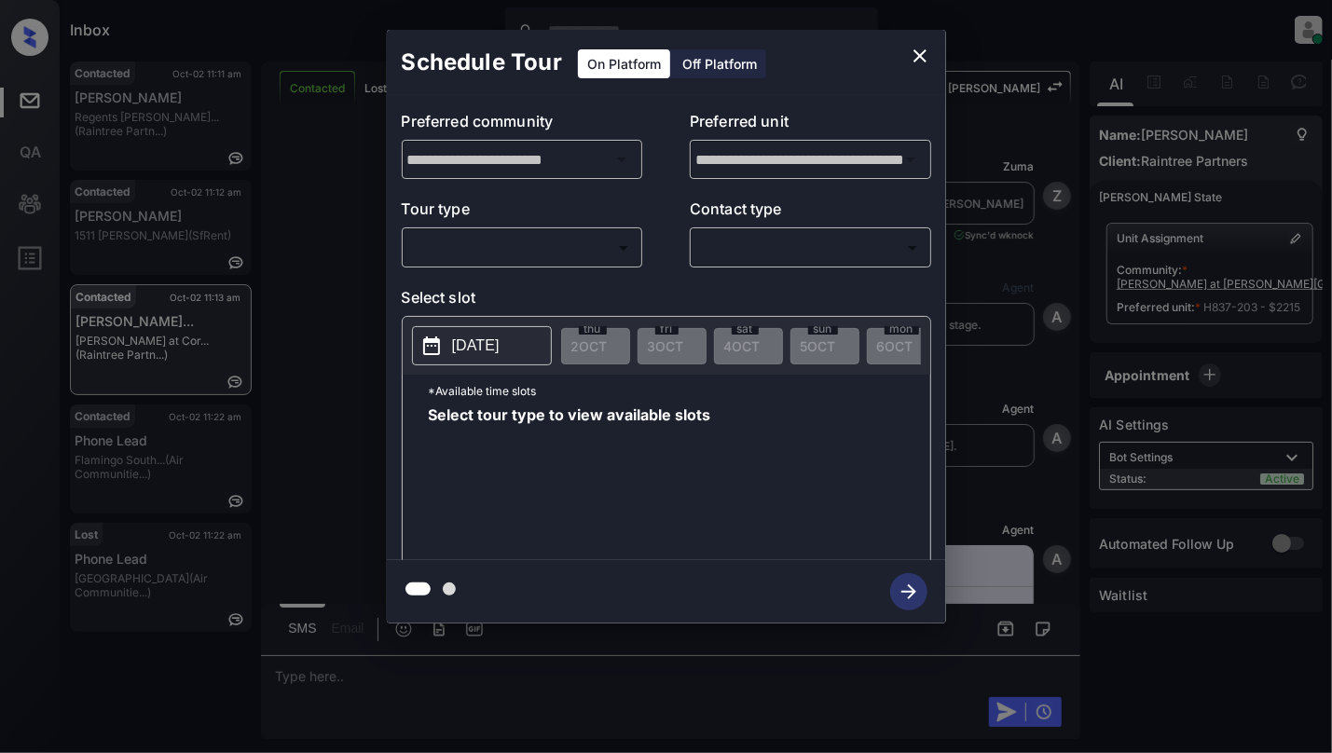
scroll to position [4745, 0]
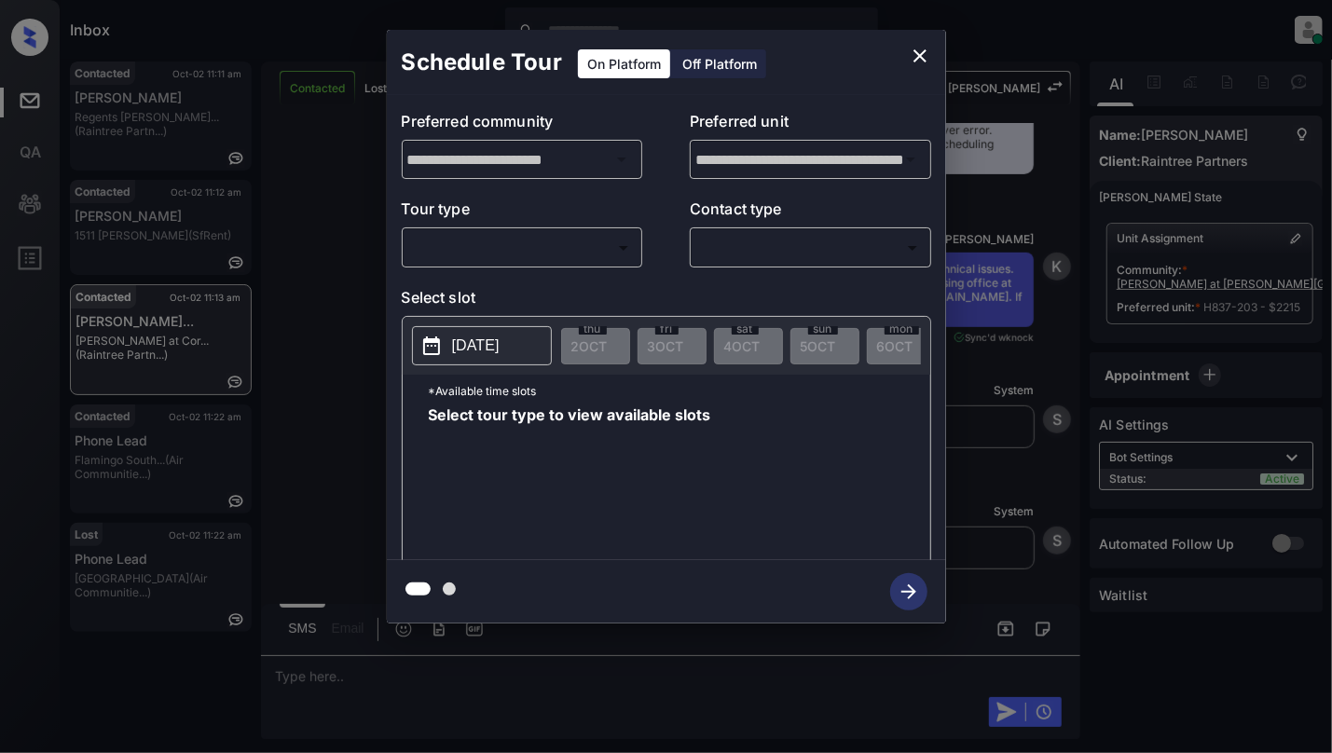
click at [462, 226] on p "Tour type" at bounding box center [522, 213] width 241 height 30
click at [467, 246] on body "Inbox [PERSON_NAME] Online Set yourself offline Set yourself on break Profile S…" at bounding box center [666, 376] width 1332 height 753
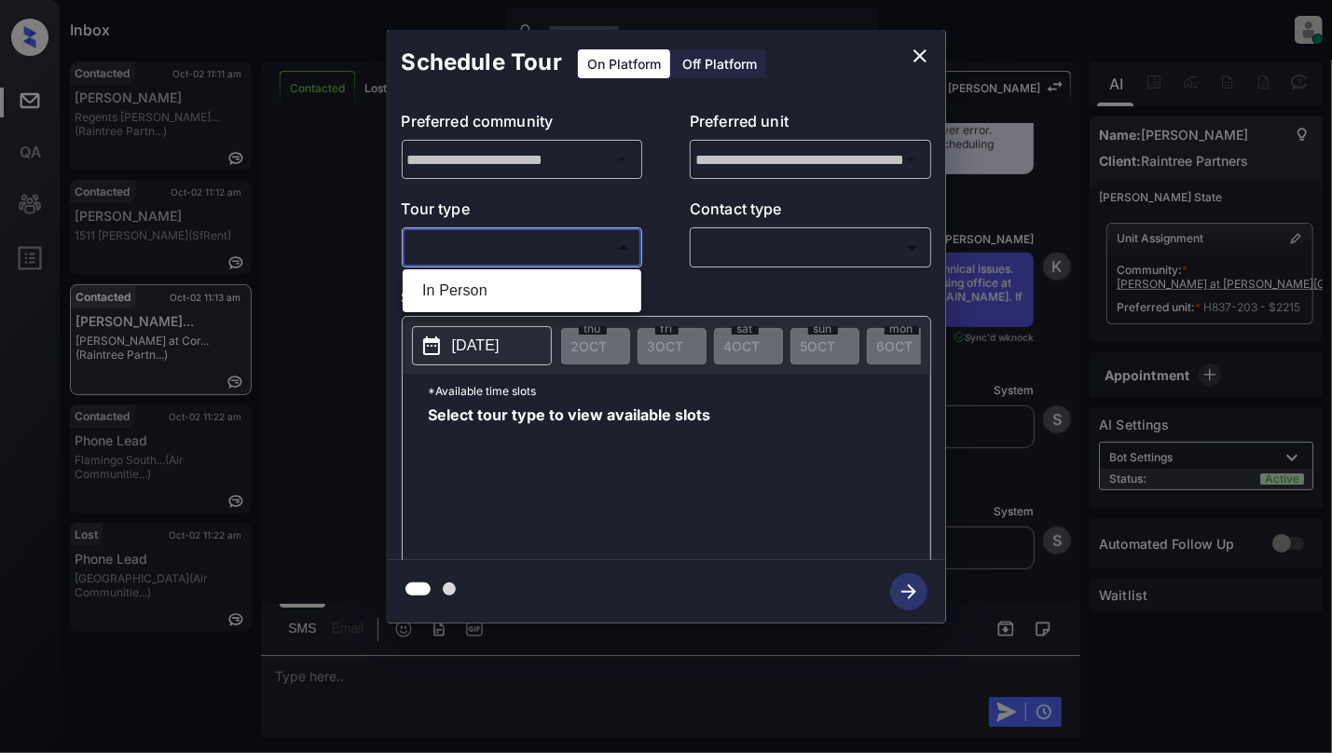
click at [911, 61] on div at bounding box center [666, 376] width 1332 height 753
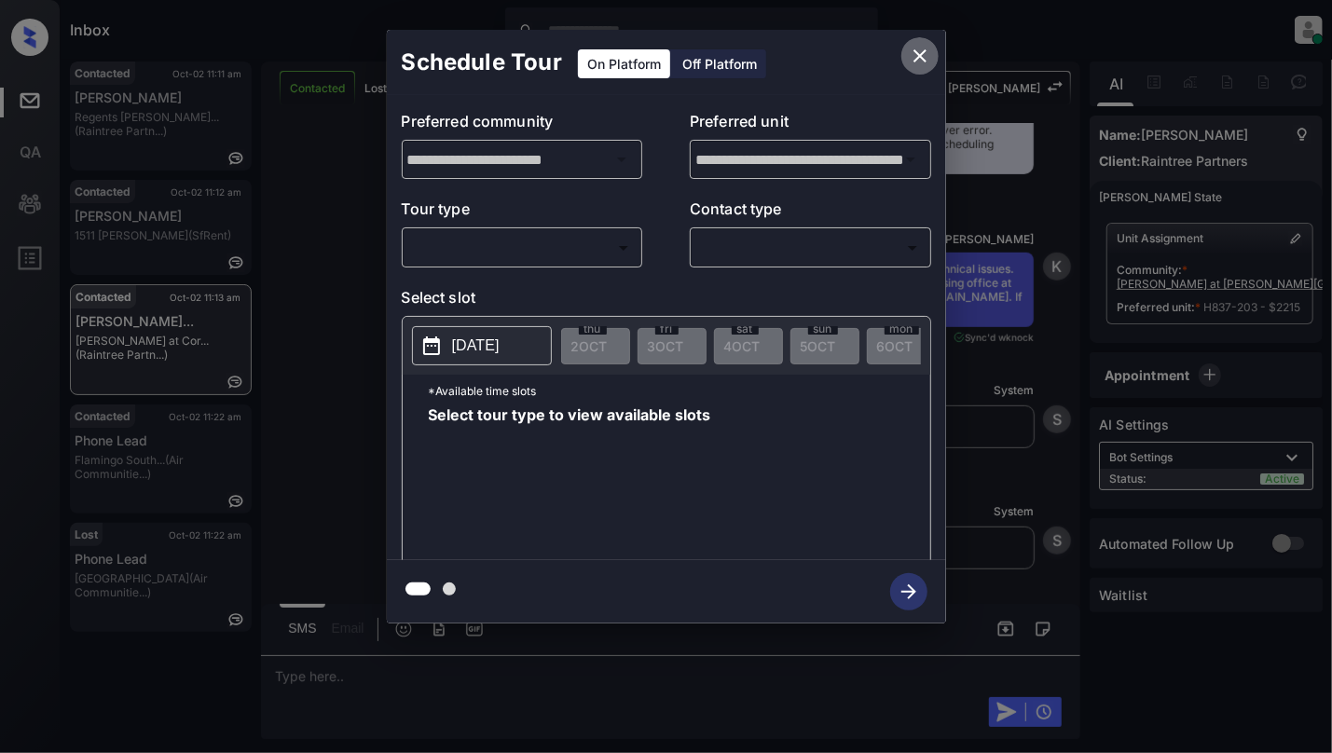
click at [911, 61] on icon "close" at bounding box center [920, 56] width 22 height 22
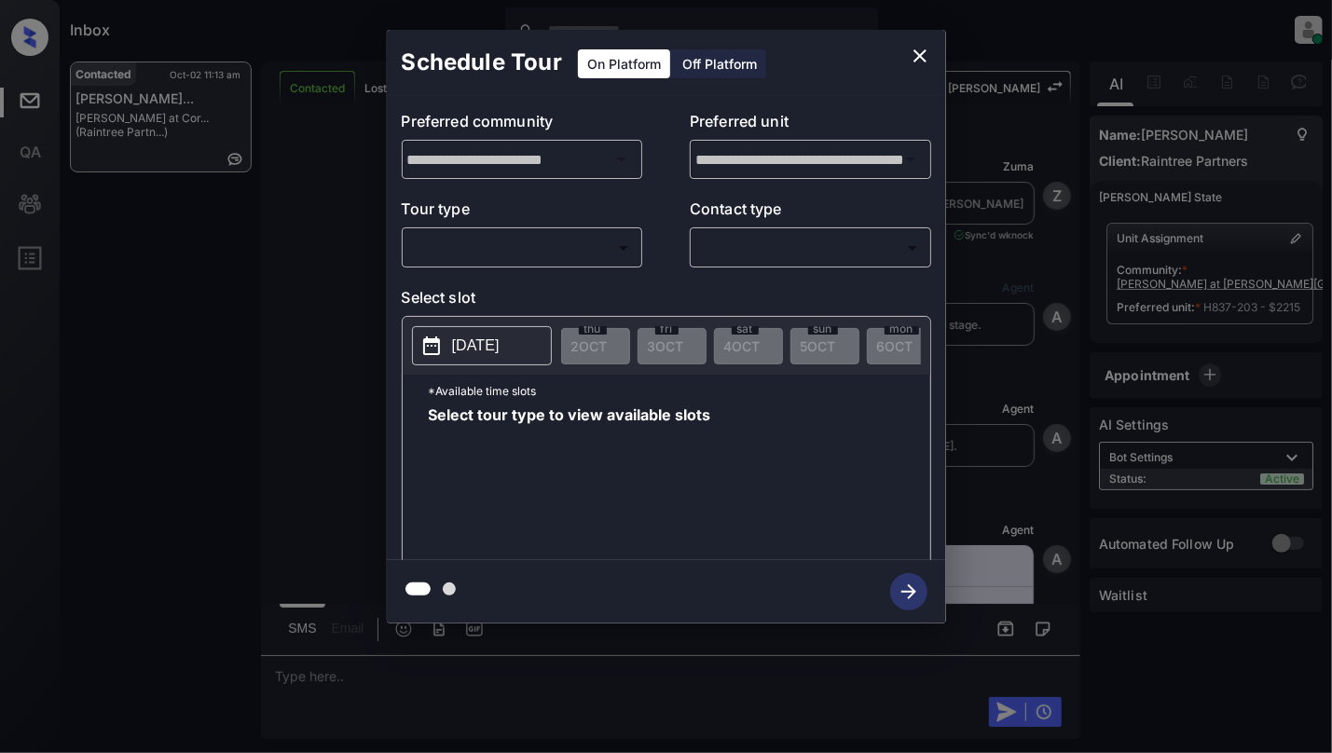
scroll to position [3006, 0]
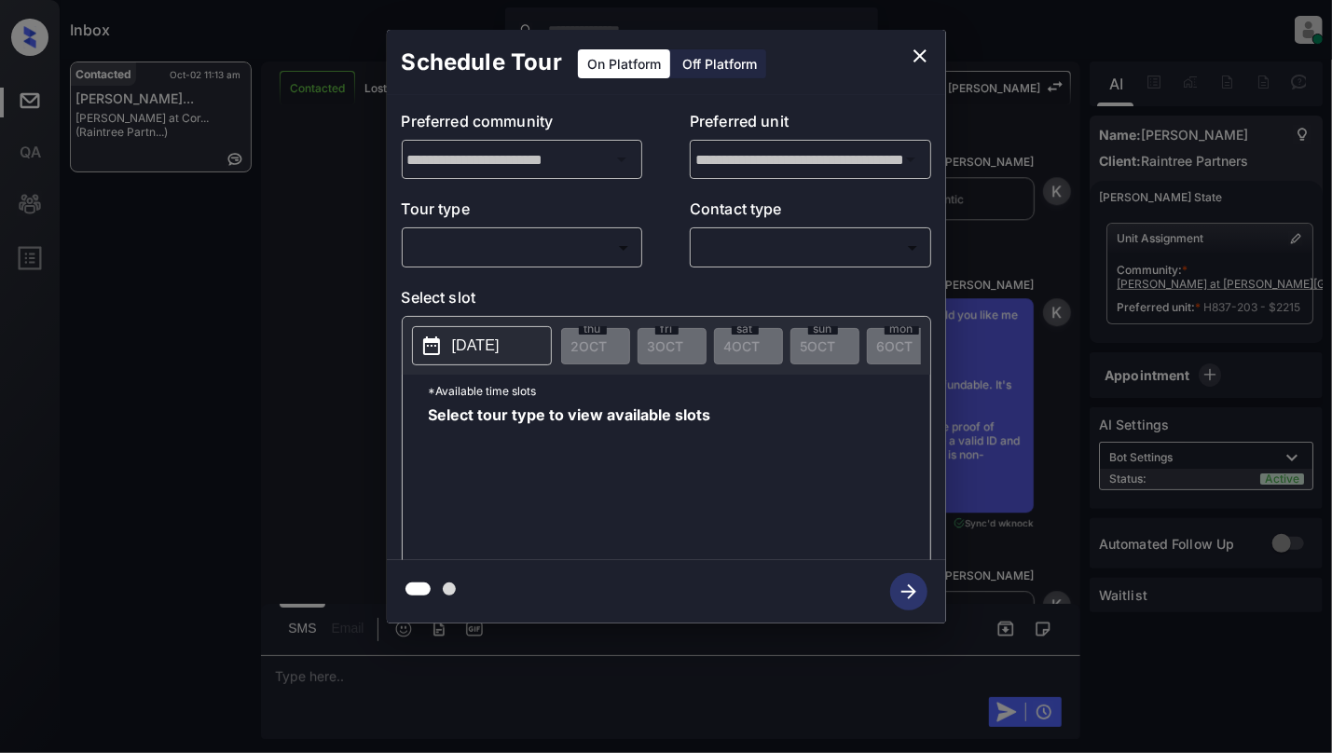
click at [489, 240] on body "Inbox Cynthia Montañez Online Set yourself offline Set yourself on break Profil…" at bounding box center [666, 376] width 1332 height 753
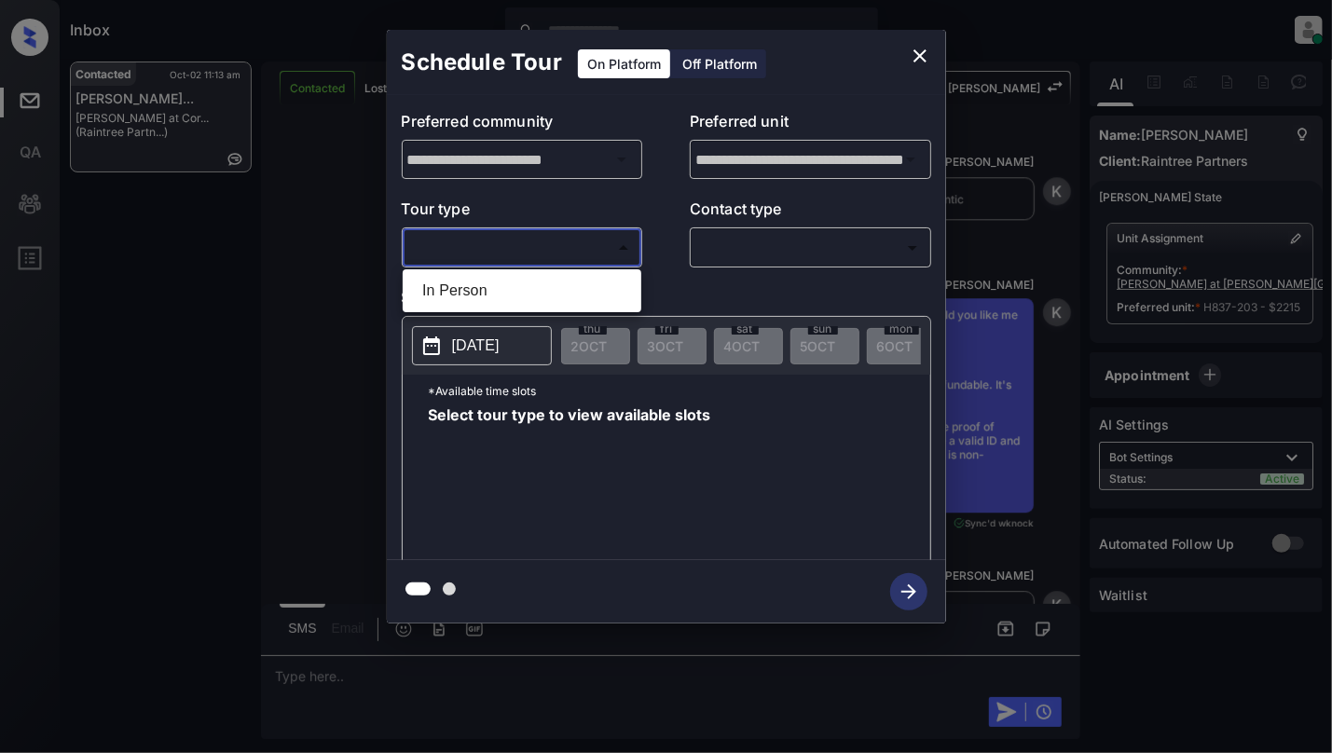
click at [925, 50] on div at bounding box center [666, 376] width 1332 height 753
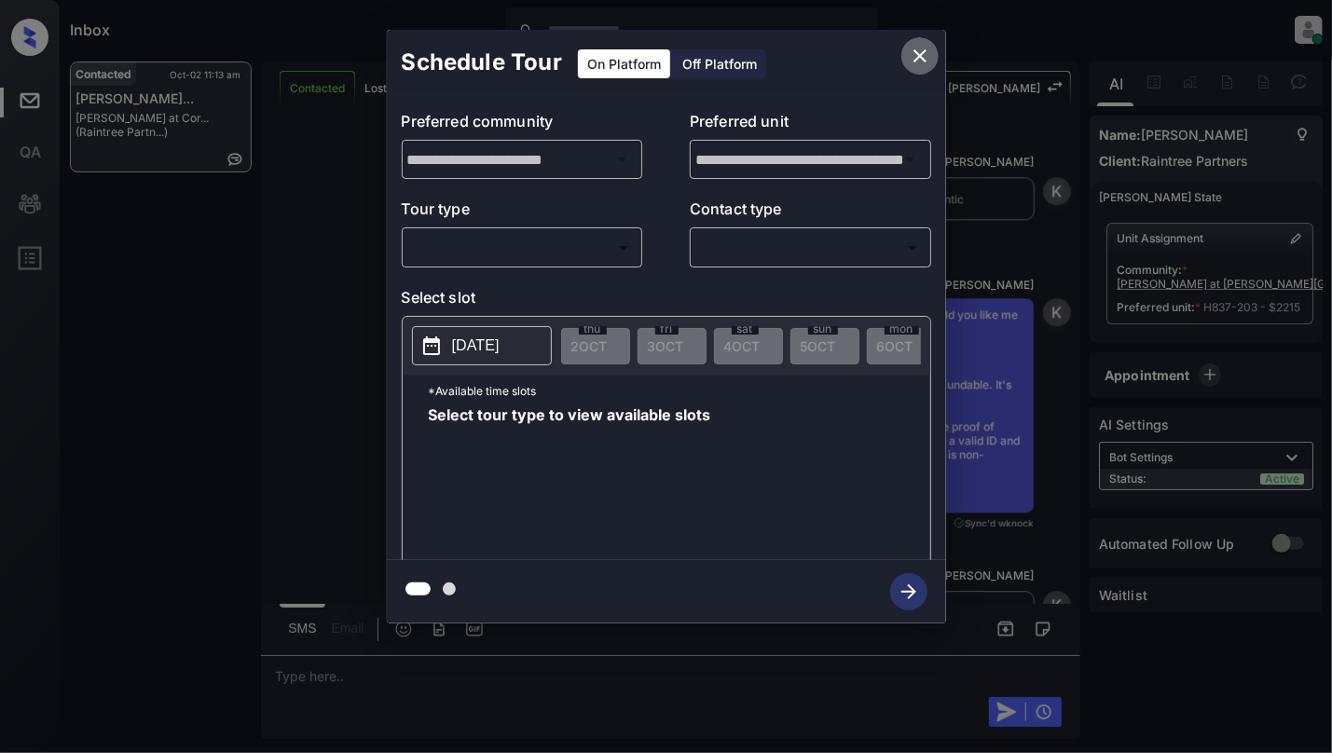
click at [910, 56] on icon "close" at bounding box center [920, 56] width 22 height 22
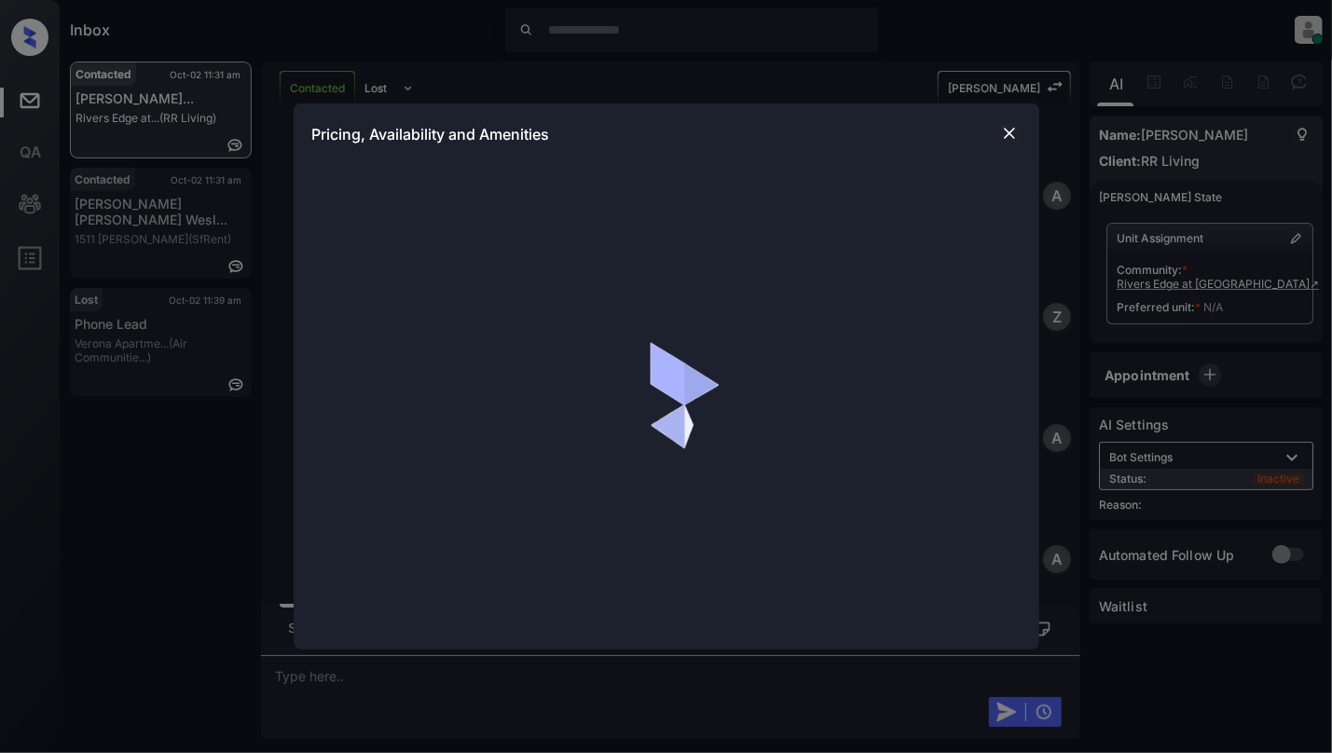
scroll to position [1452, 0]
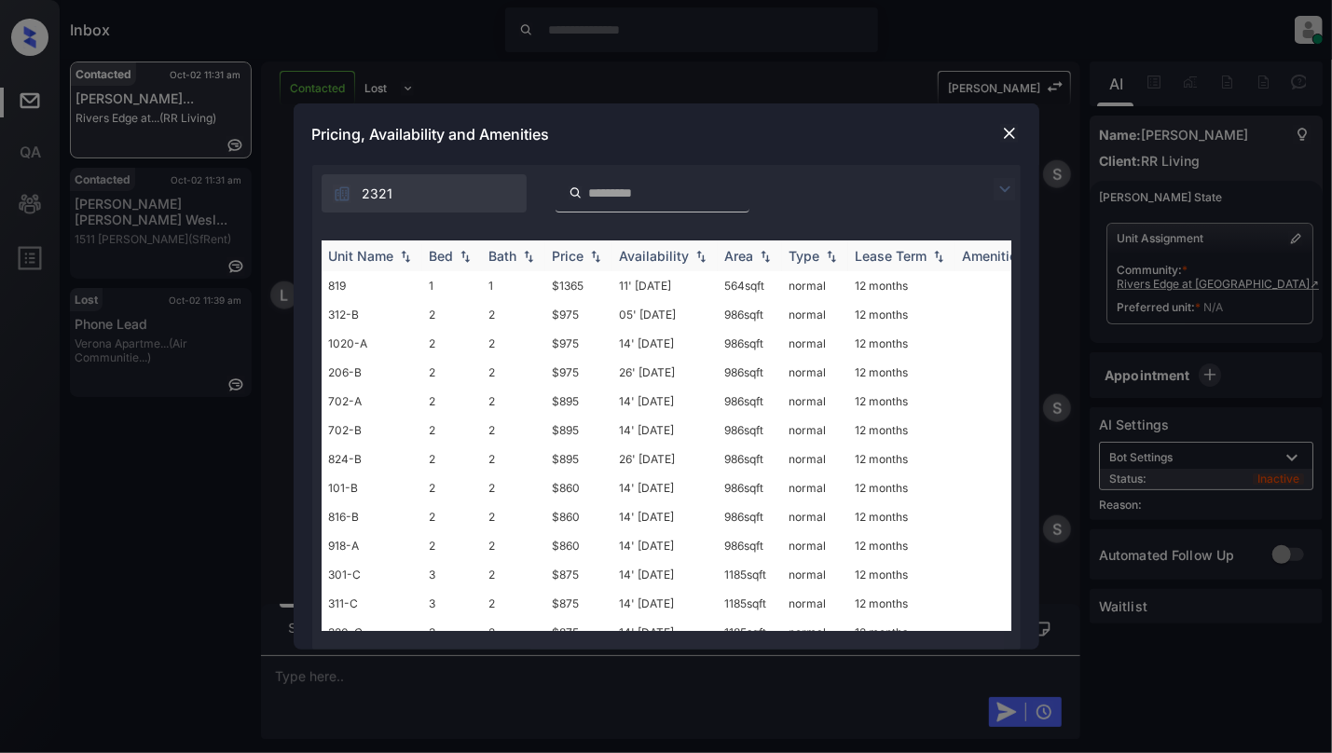
click at [466, 251] on img at bounding box center [465, 256] width 19 height 13
click at [466, 251] on img at bounding box center [465, 256] width 19 height 14
click at [548, 293] on td "$1365" at bounding box center [578, 285] width 67 height 29
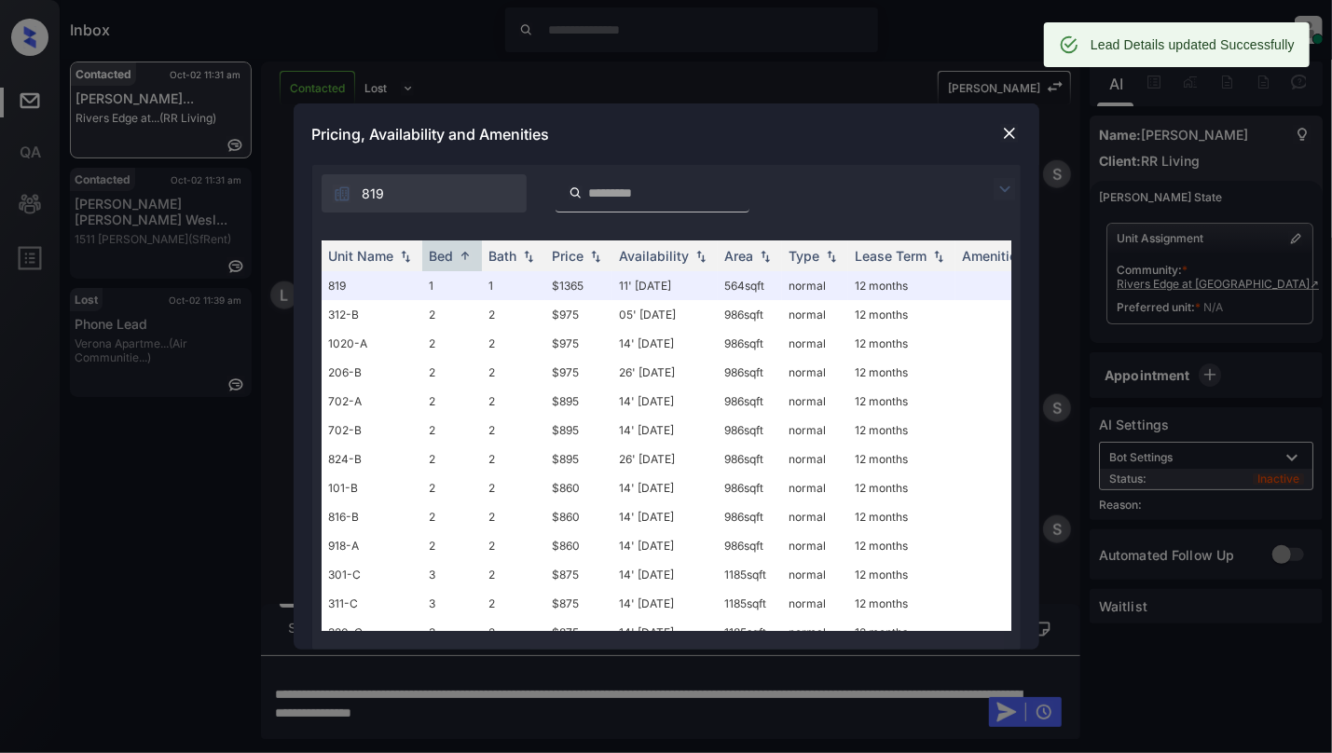
click at [1015, 120] on div "Pricing, Availability and Amenities" at bounding box center [667, 134] width 746 height 62
click at [993, 145] on div "Pricing, Availability and Amenities" at bounding box center [667, 134] width 746 height 62
click at [1005, 143] on div at bounding box center [1009, 133] width 22 height 22
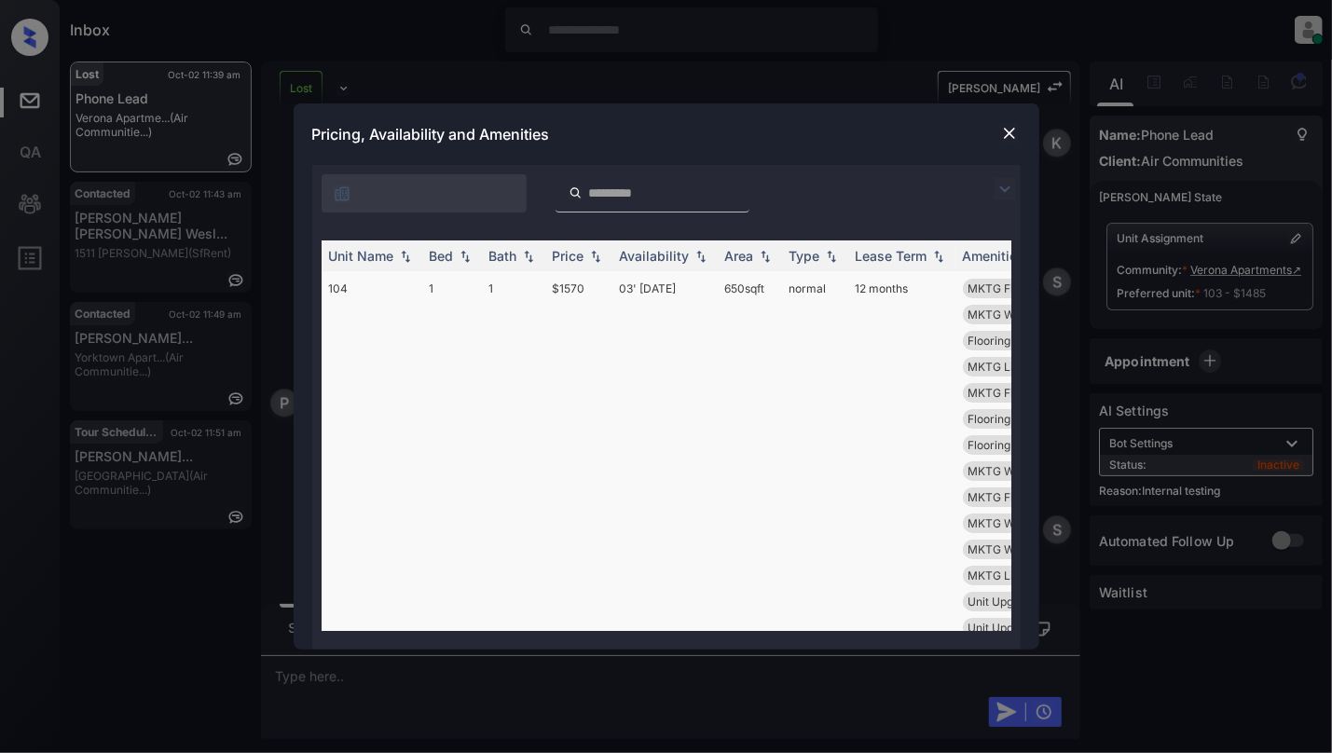
scroll to position [746, 0]
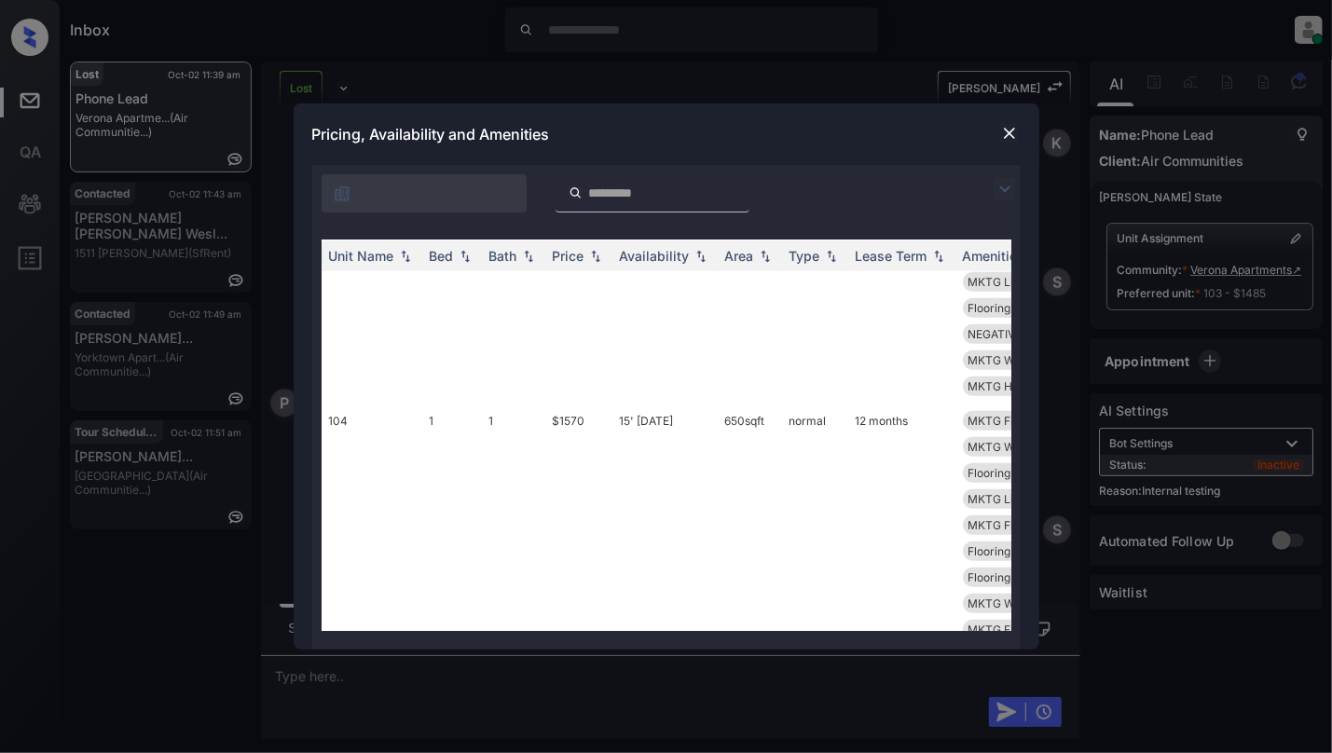
click at [1019, 131] on div at bounding box center [1009, 133] width 22 height 22
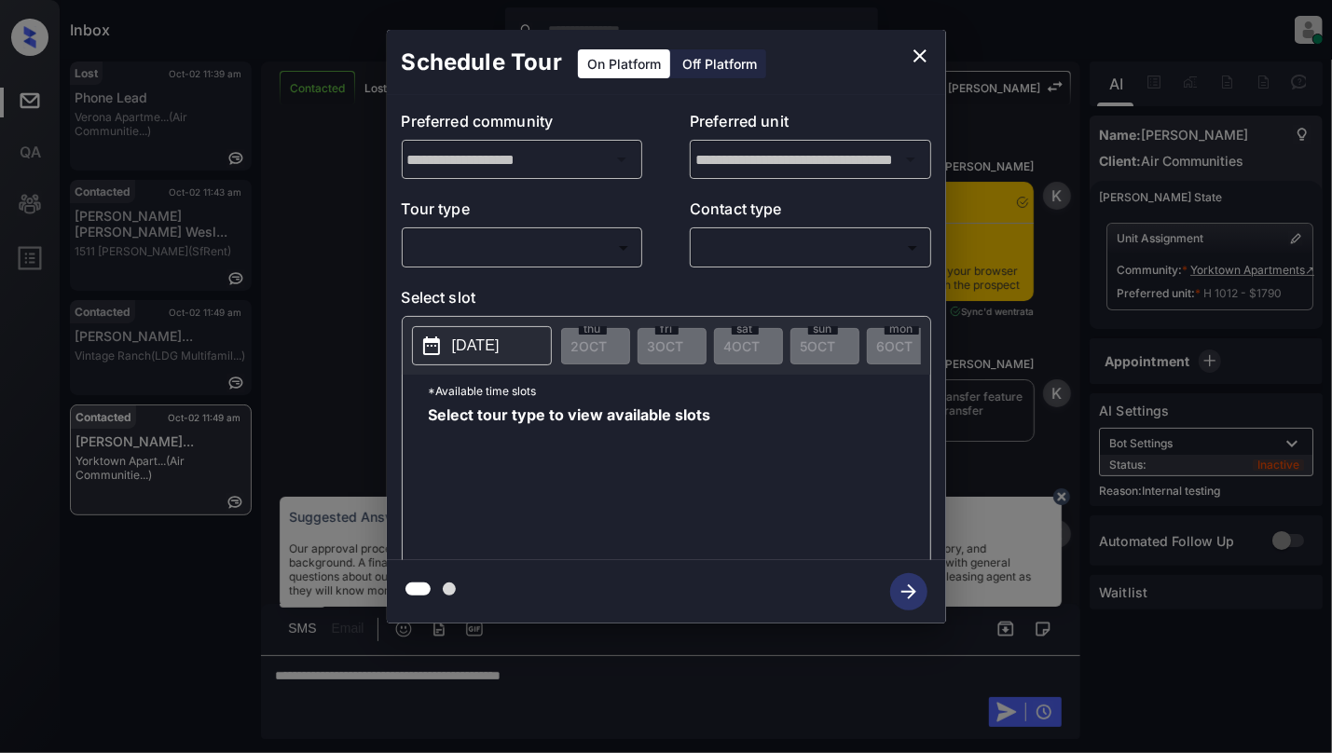
scroll to position [6780, 0]
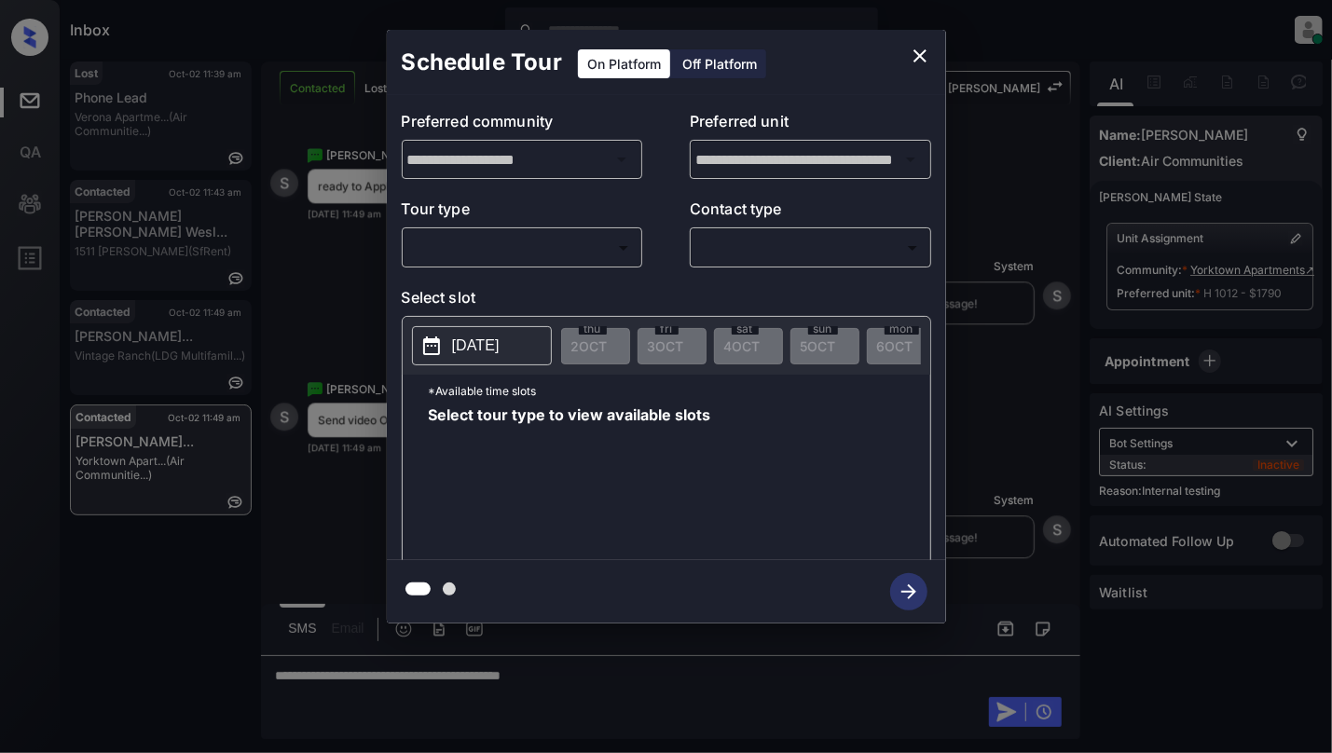
click at [572, 246] on body "Inbox Cynthia Montañez Online Set yourself offline Set yourself on break Profil…" at bounding box center [666, 376] width 1332 height 753
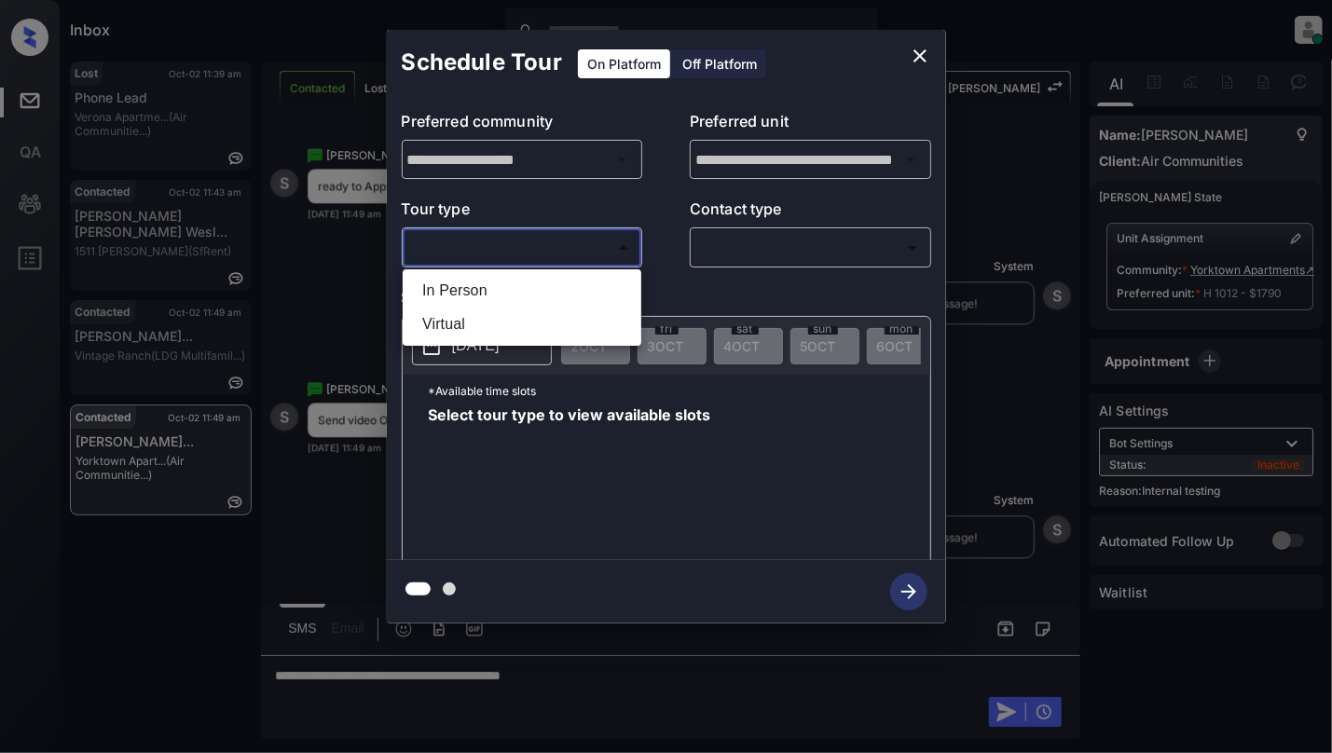
click at [918, 58] on div at bounding box center [666, 376] width 1332 height 753
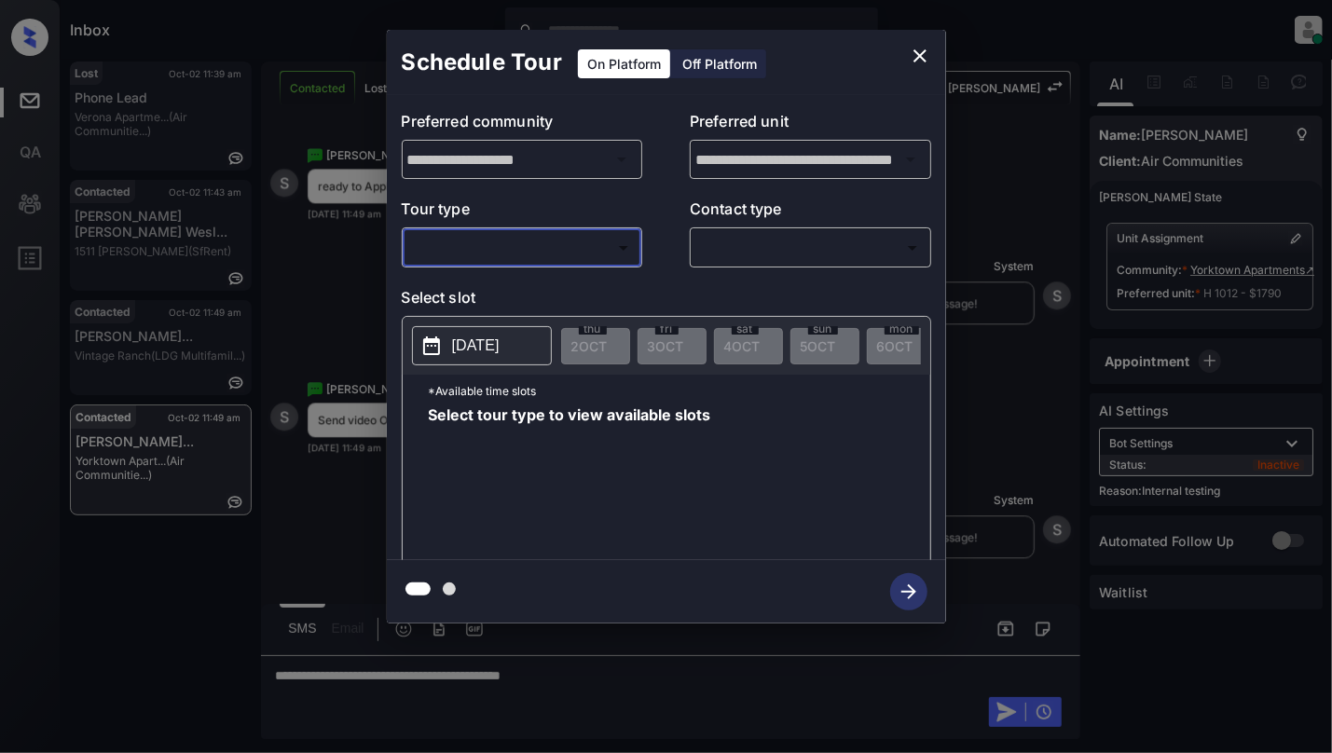
click at [921, 57] on icon "close" at bounding box center [920, 56] width 22 height 22
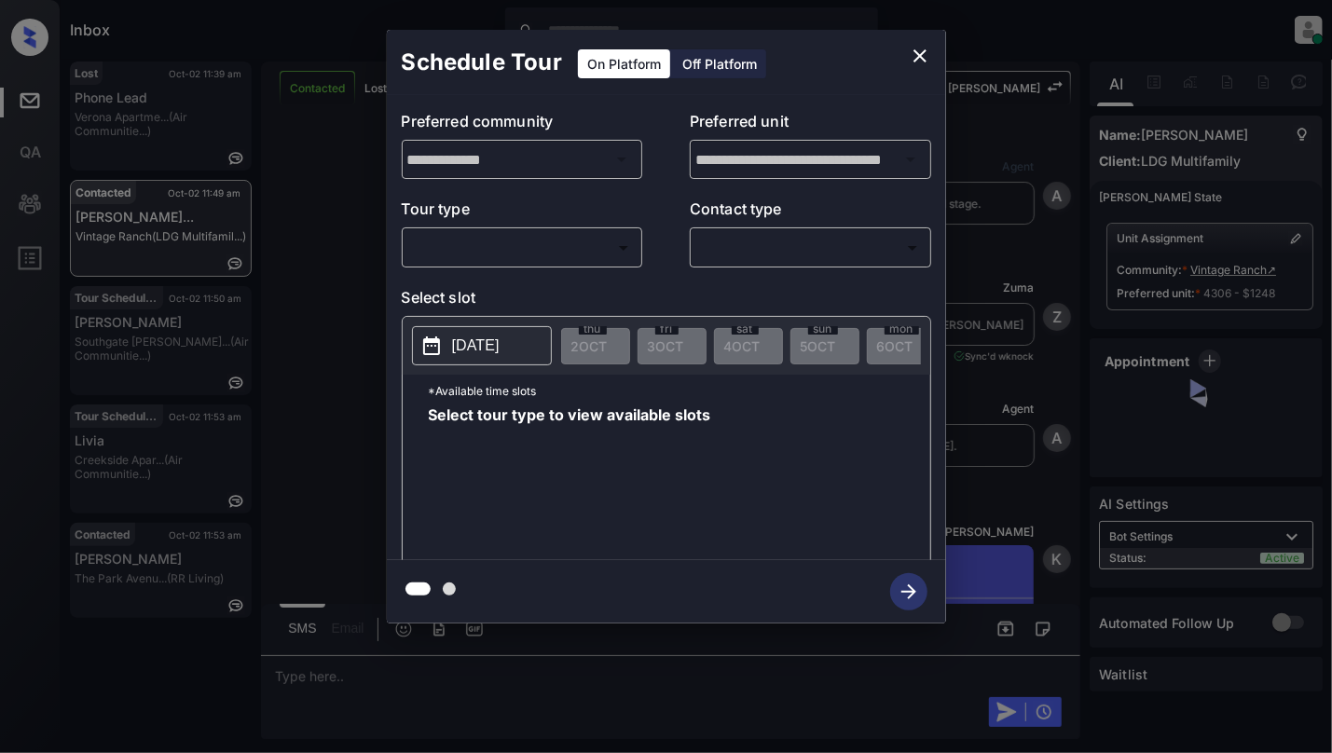
scroll to position [10236, 0]
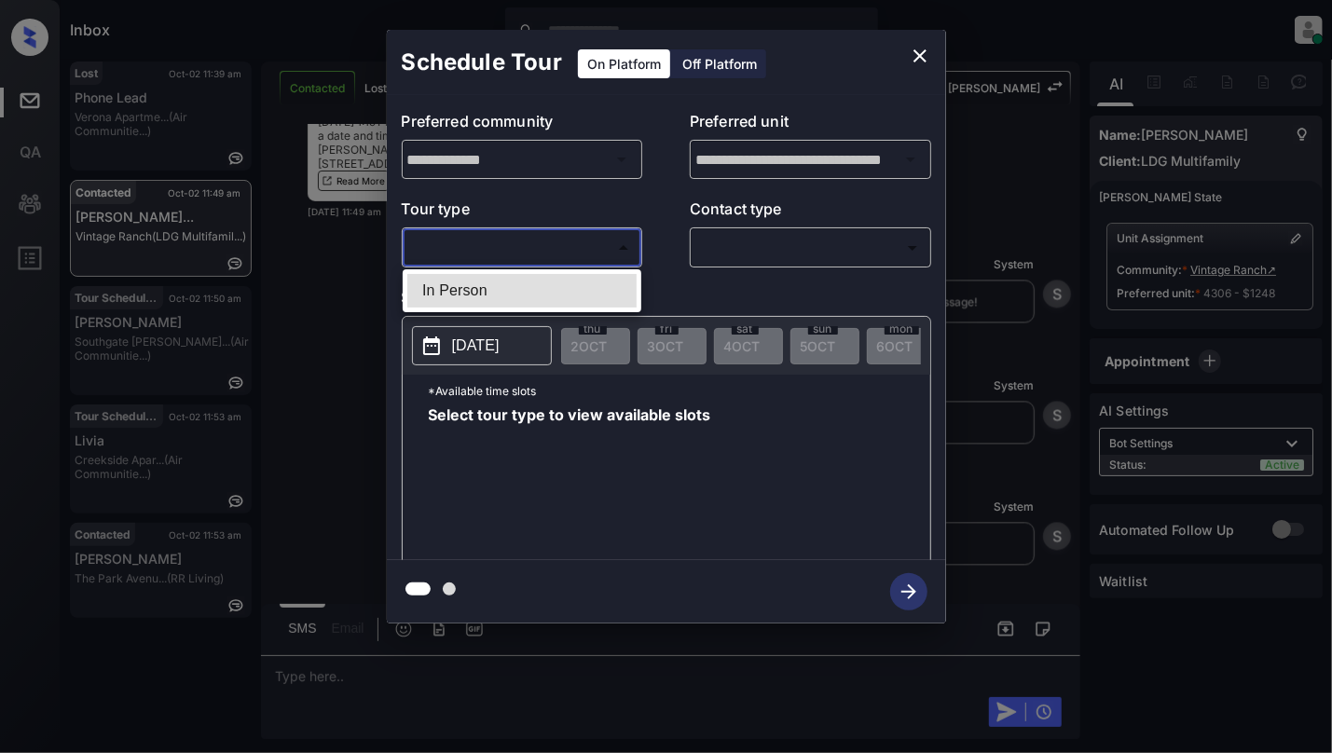
click at [515, 242] on body "Inbox [PERSON_NAME] Online Set yourself offline Set yourself on break Profile S…" at bounding box center [666, 376] width 1332 height 753
click at [471, 307] on li "In Person" at bounding box center [521, 291] width 229 height 34
type input "********"
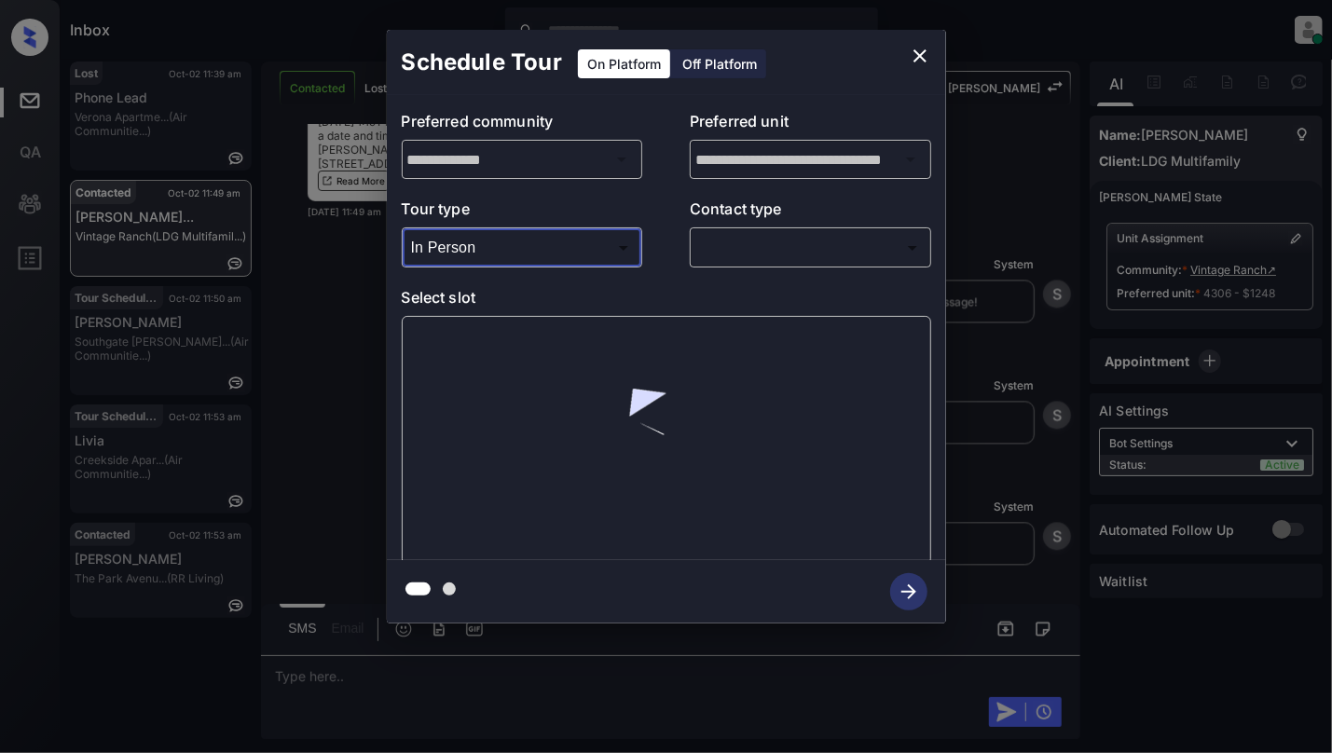
click at [766, 241] on body "Inbox [PERSON_NAME] Online Set yourself offline Set yourself on break Profile S…" at bounding box center [666, 376] width 1332 height 753
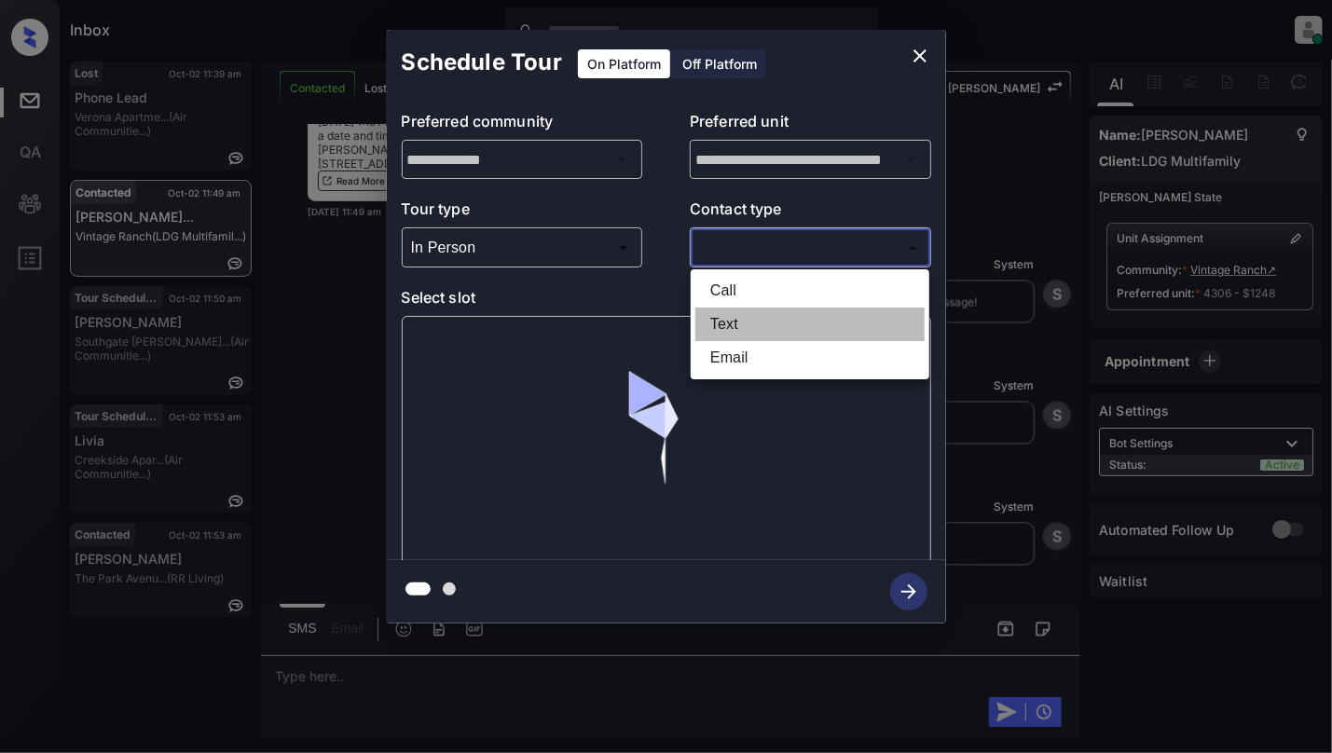
click at [718, 323] on li "Text" at bounding box center [809, 325] width 229 height 34
type input "****"
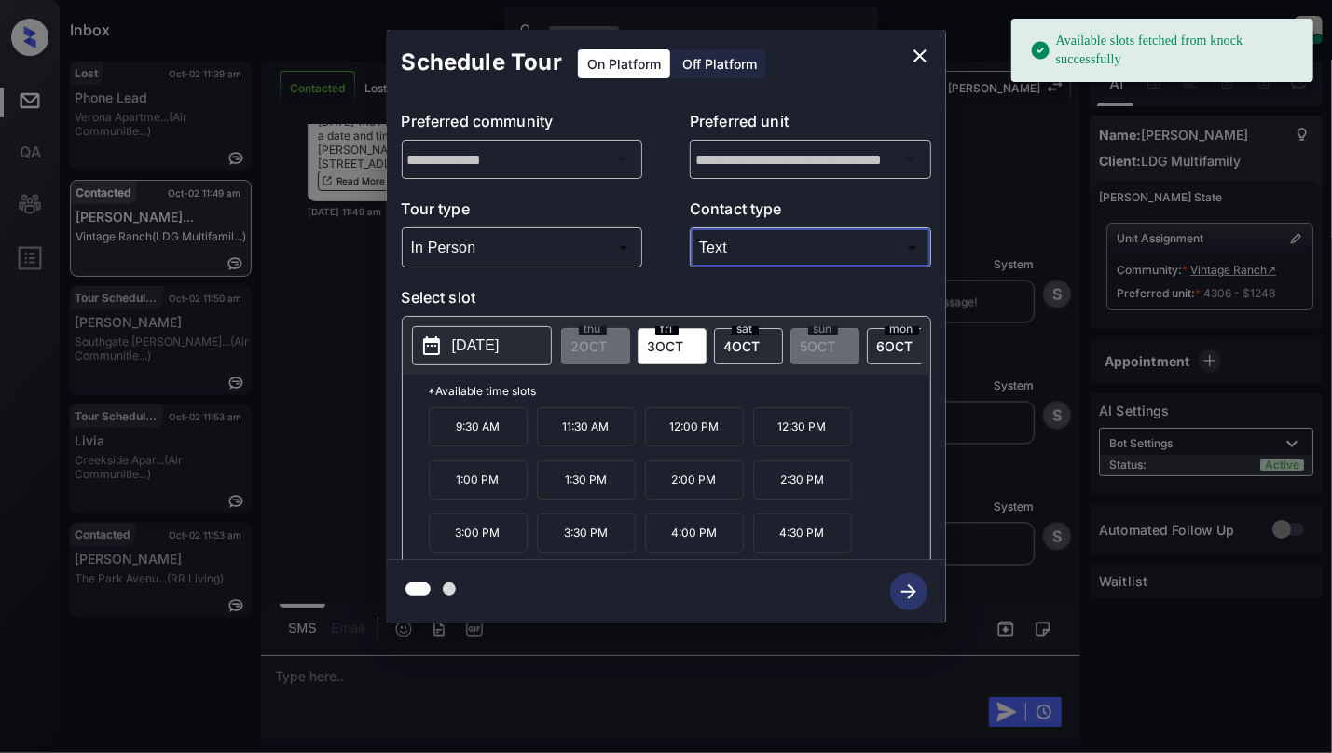
click at [477, 347] on p "[DATE]" at bounding box center [476, 346] width 48 height 22
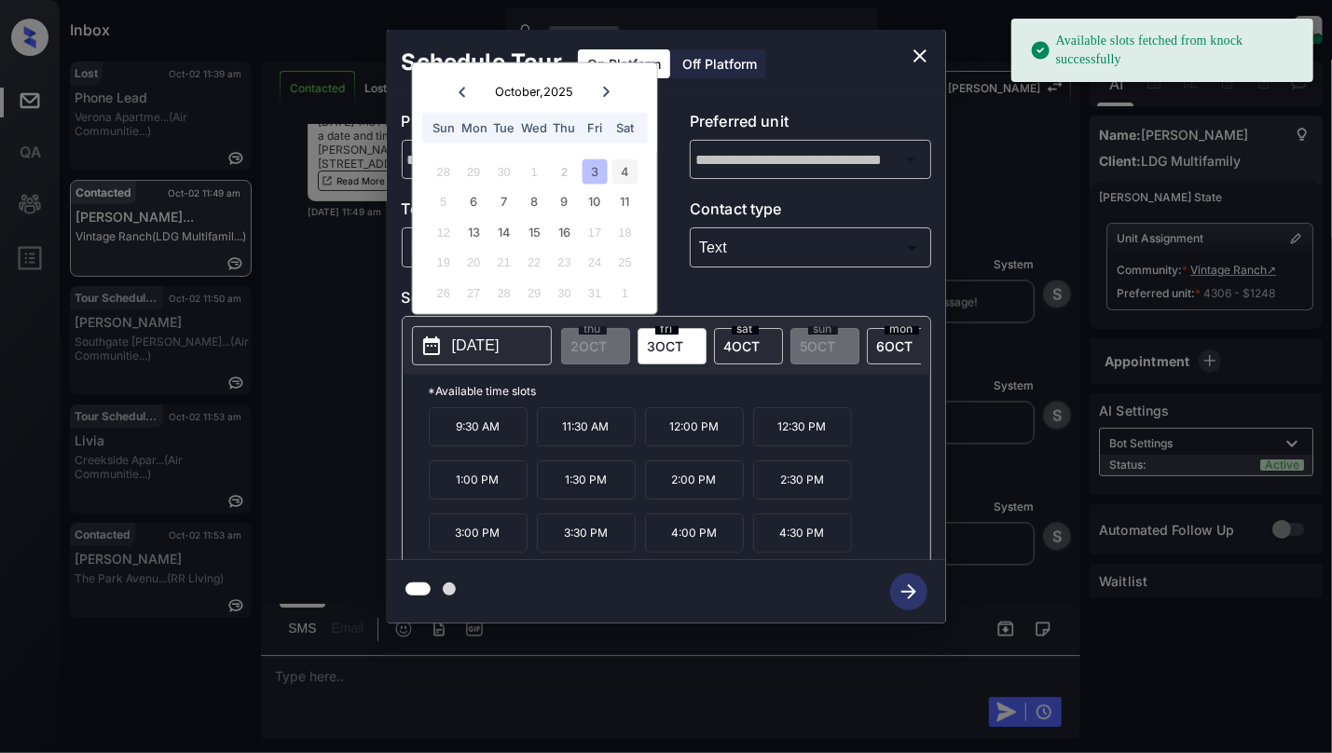
click at [630, 175] on div "4" at bounding box center [624, 170] width 25 height 25
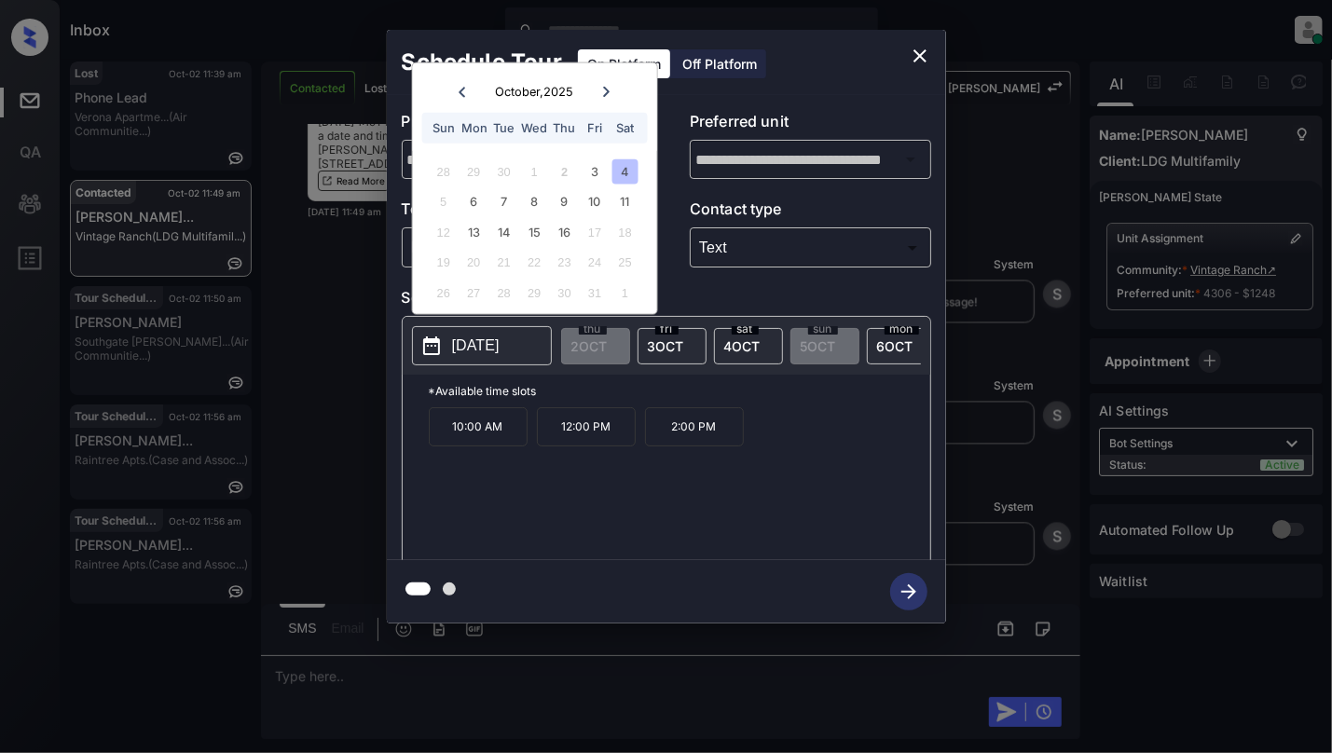
click at [917, 57] on icon "close" at bounding box center [920, 55] width 13 height 13
